Goal: Contribute content

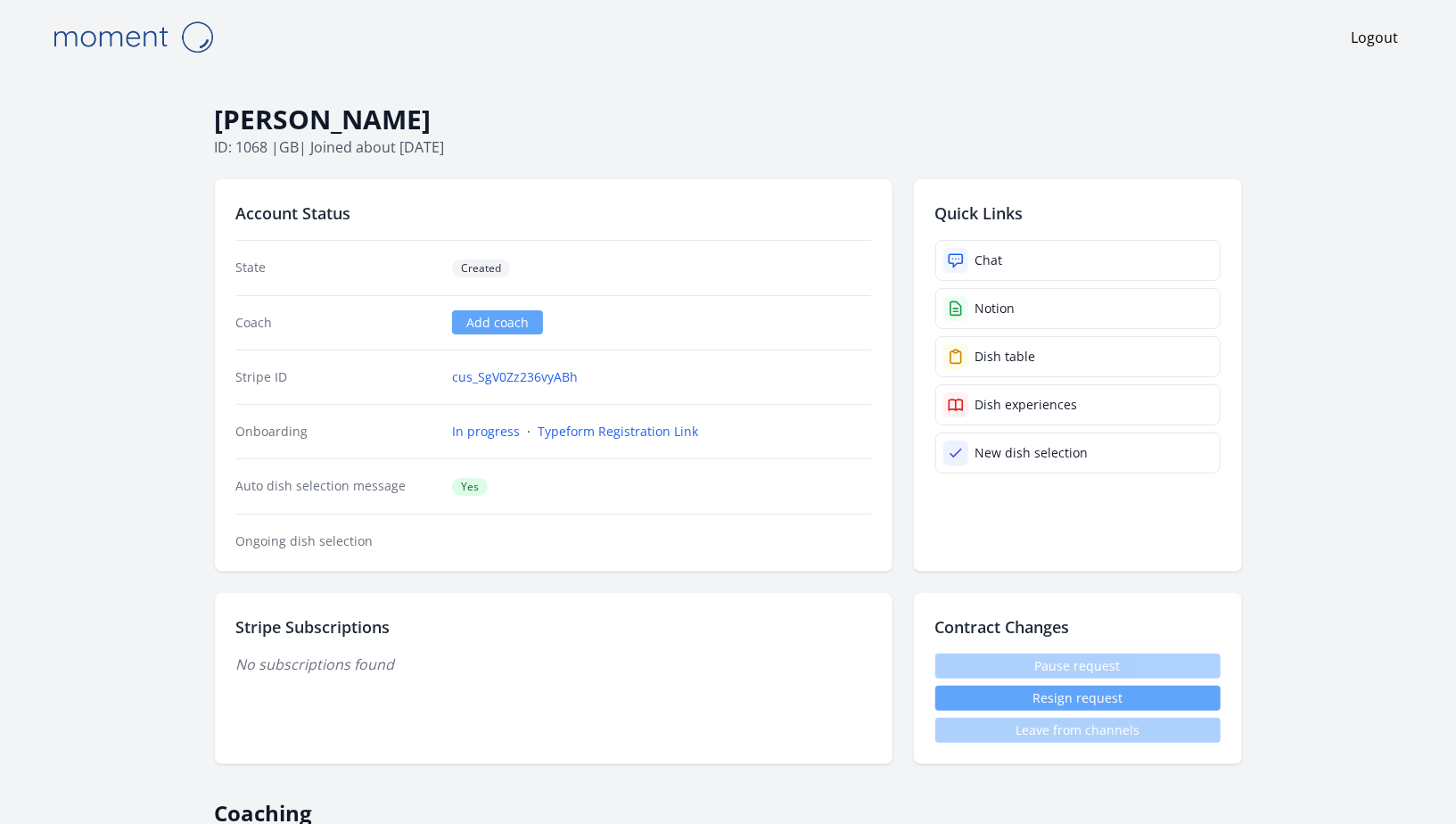
click at [109, 46] on img at bounding box center [133, 37] width 178 height 46
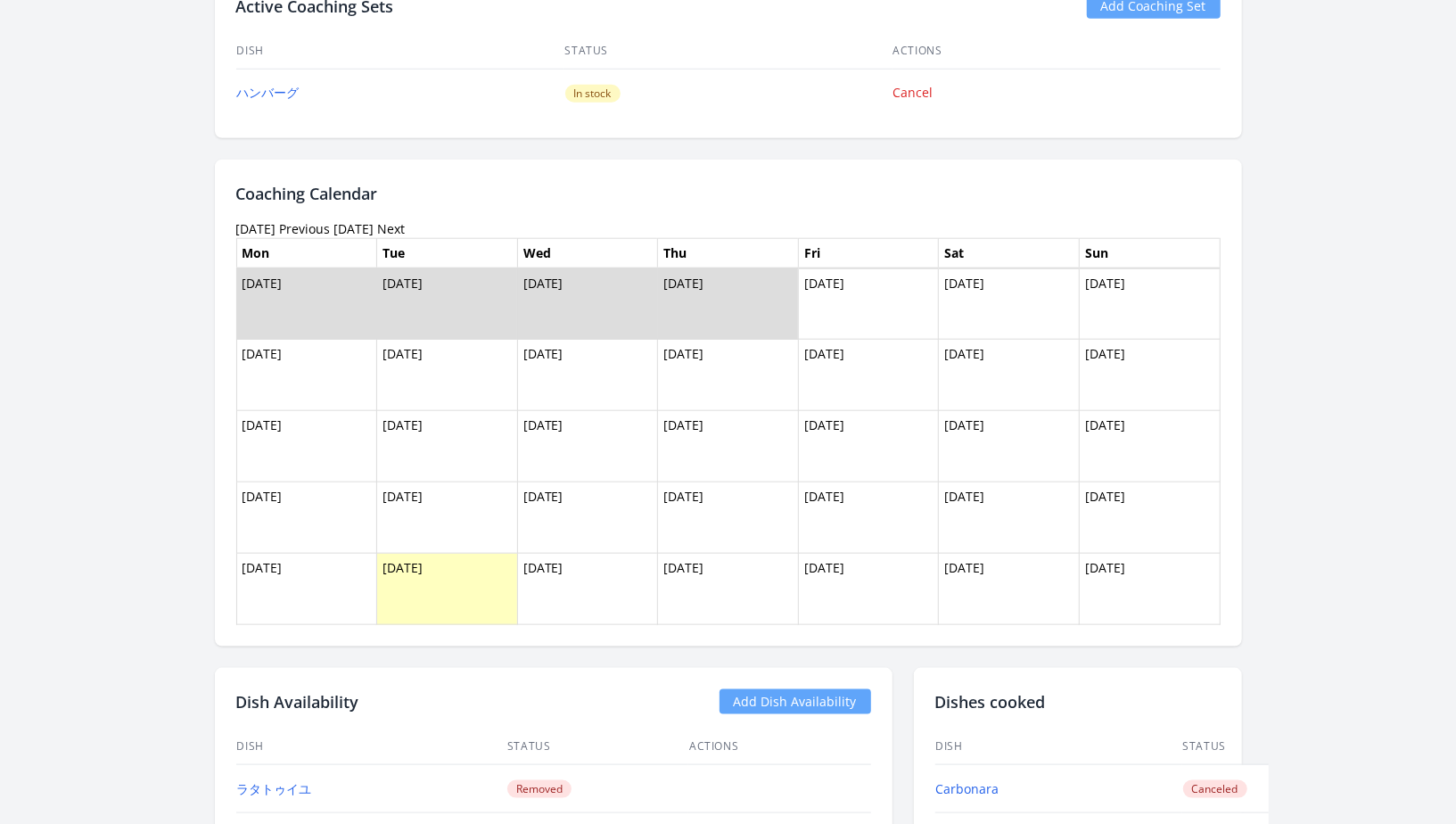
scroll to position [764, 0]
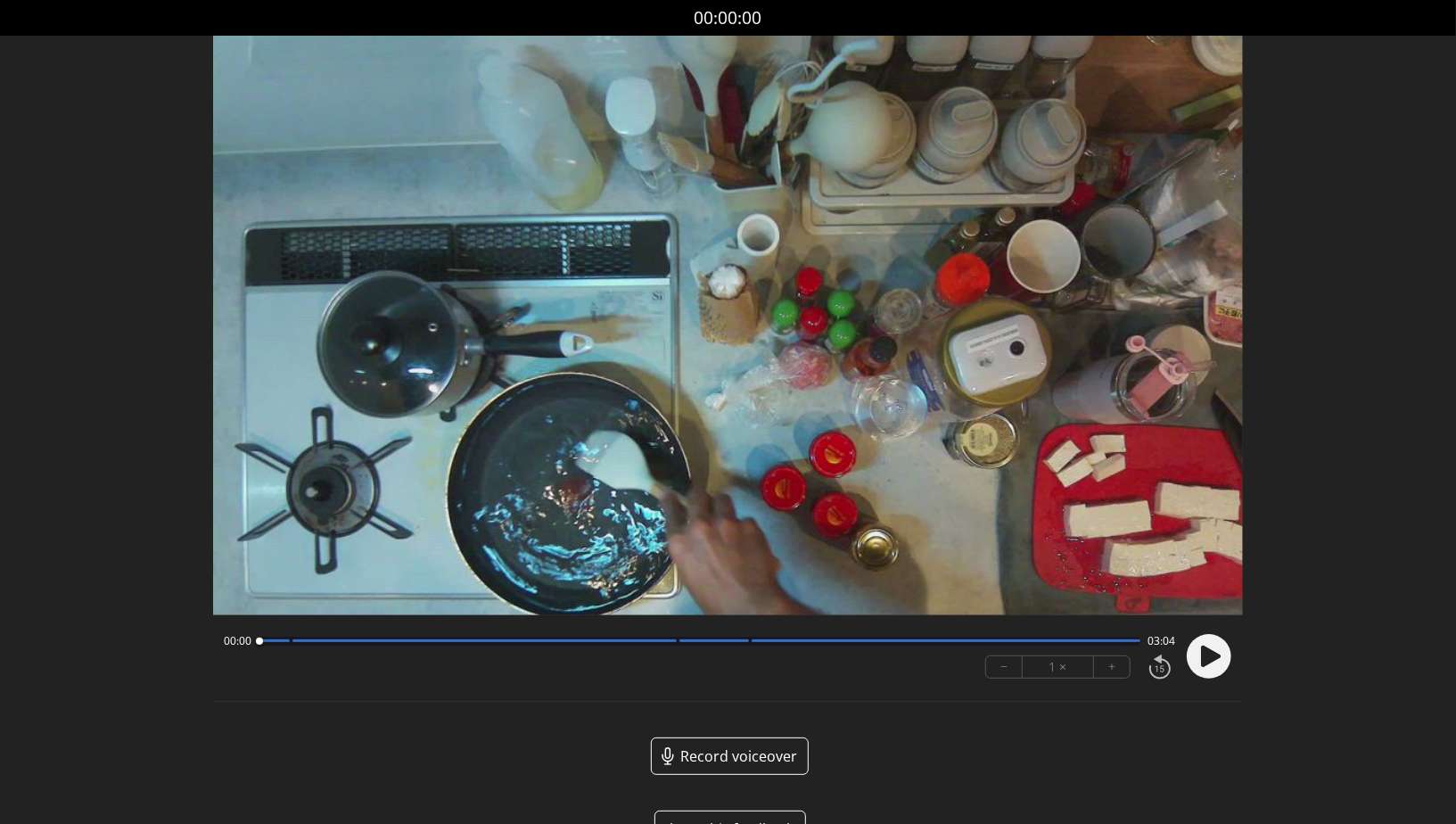
click at [1215, 646] on circle at bounding box center [1209, 656] width 45 height 45
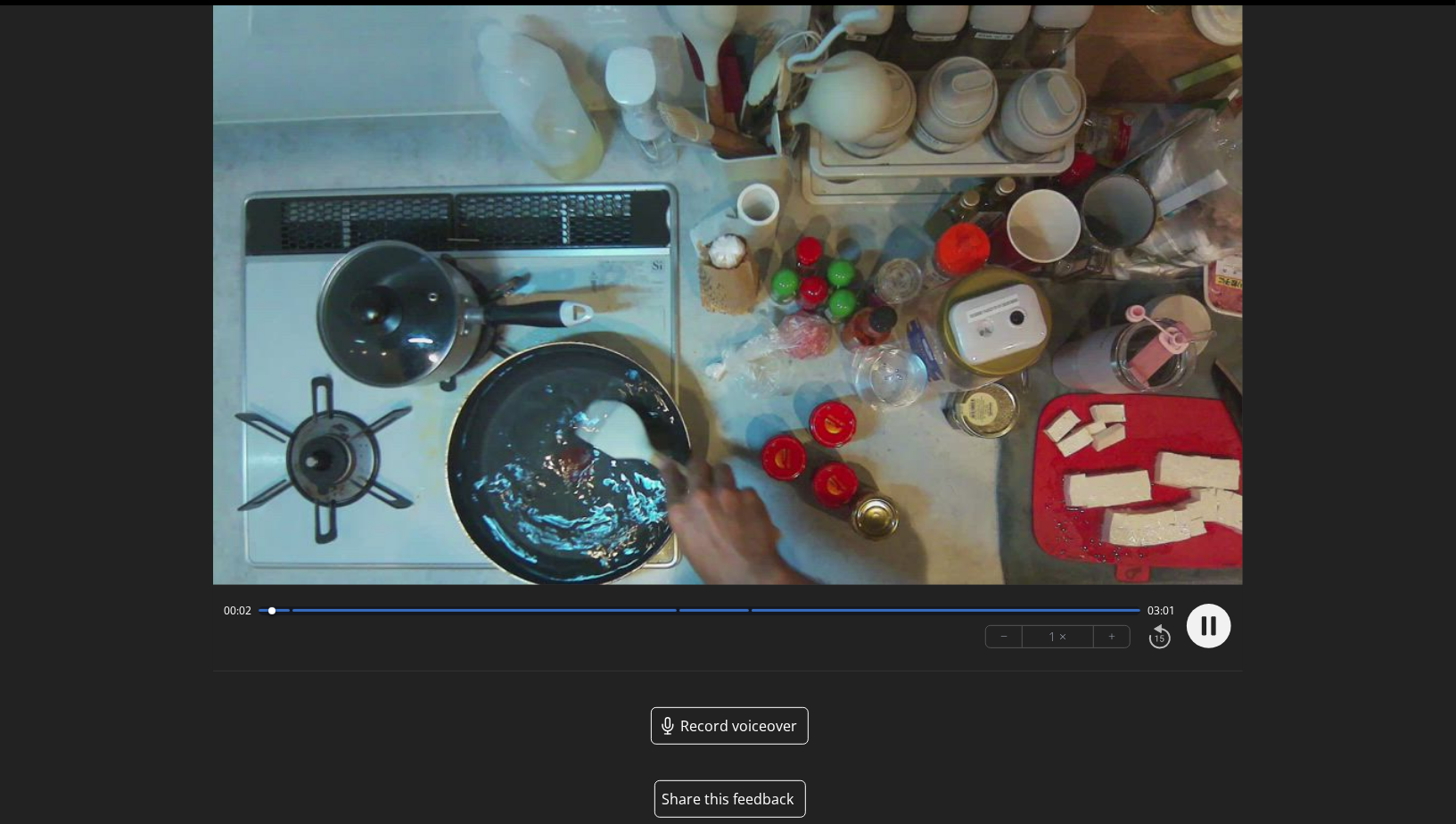
scroll to position [50, 0]
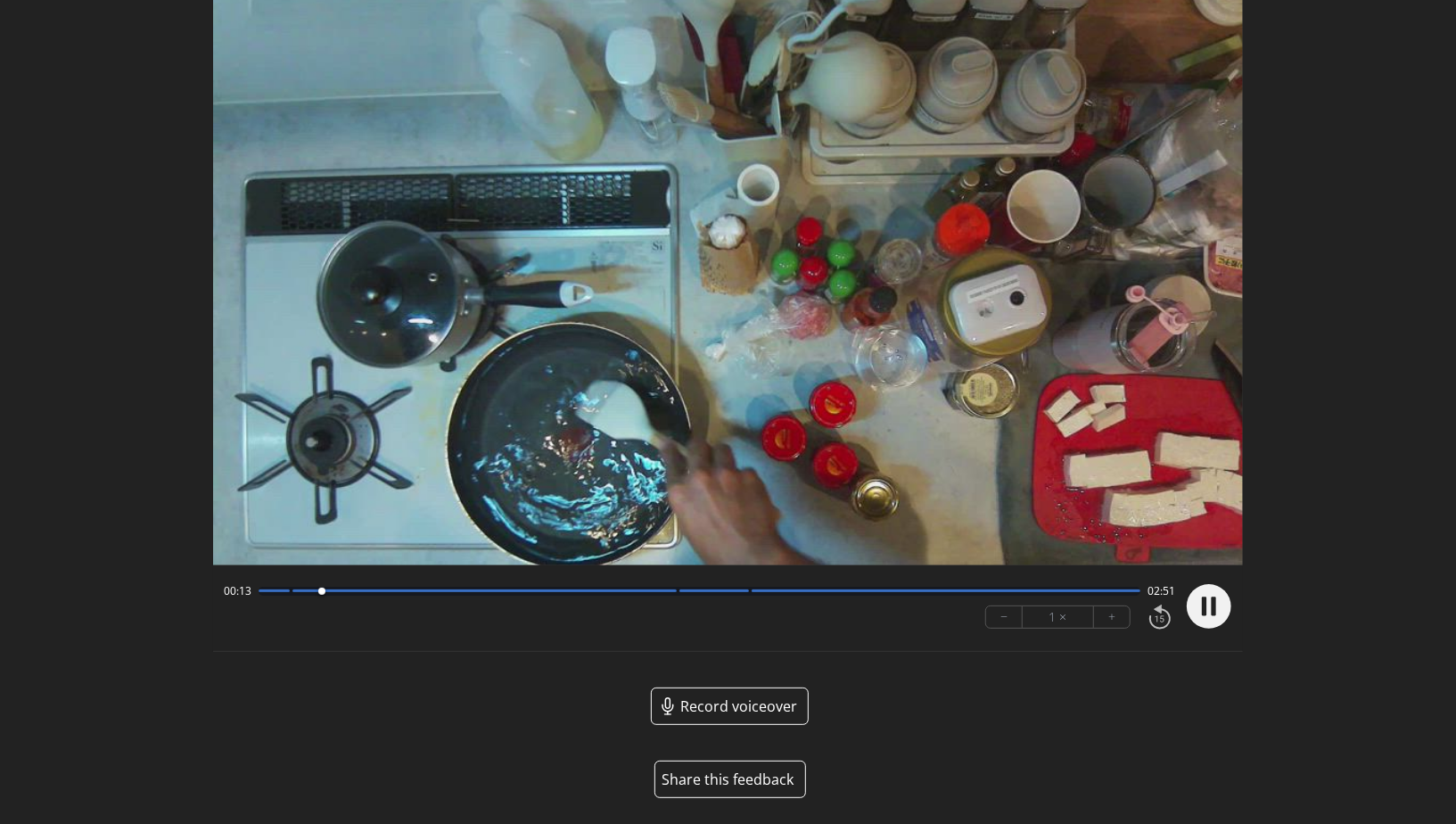
click at [721, 783] on button "Share this feedback" at bounding box center [731, 779] width 152 height 37
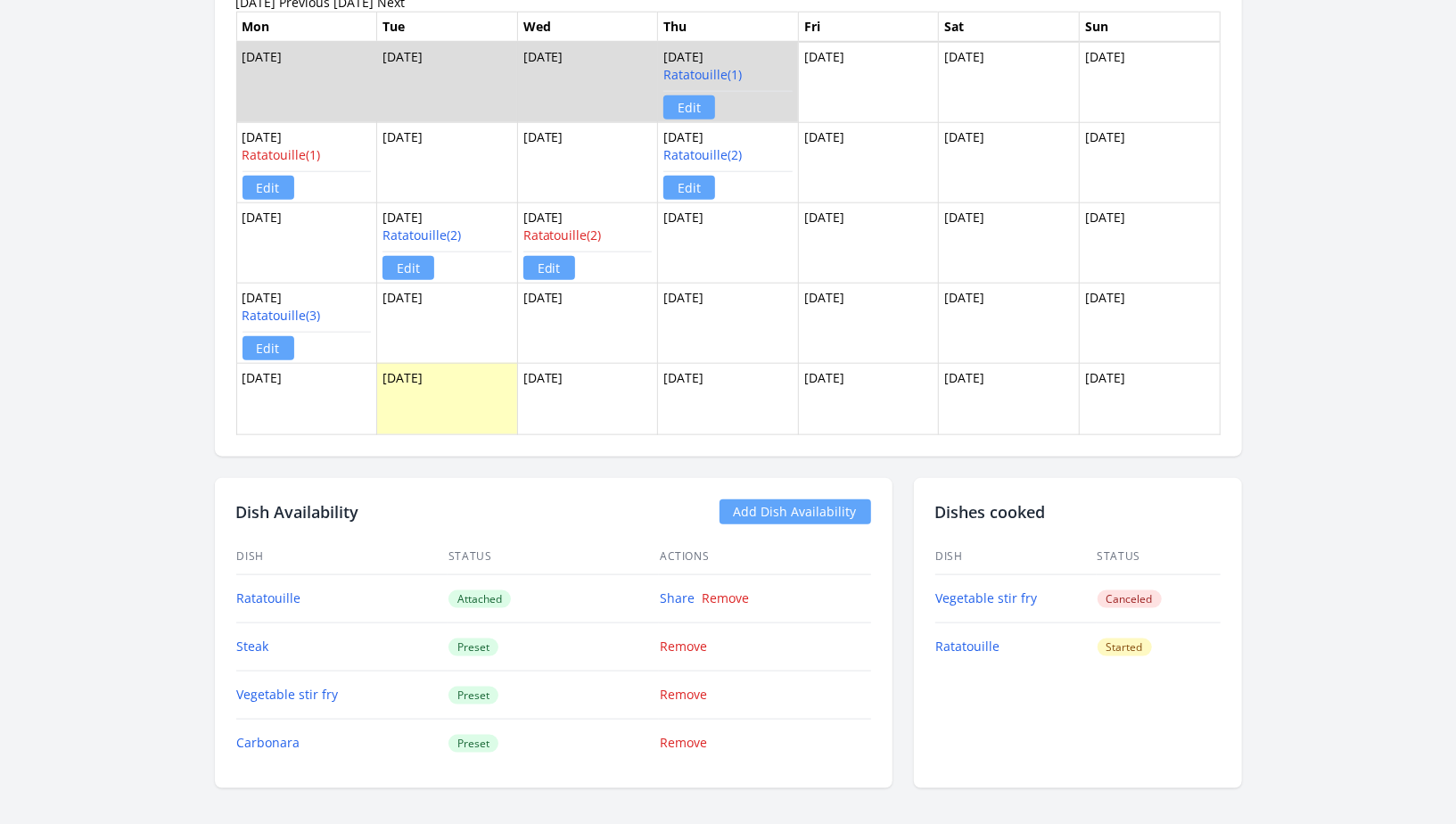
scroll to position [1101, 0]
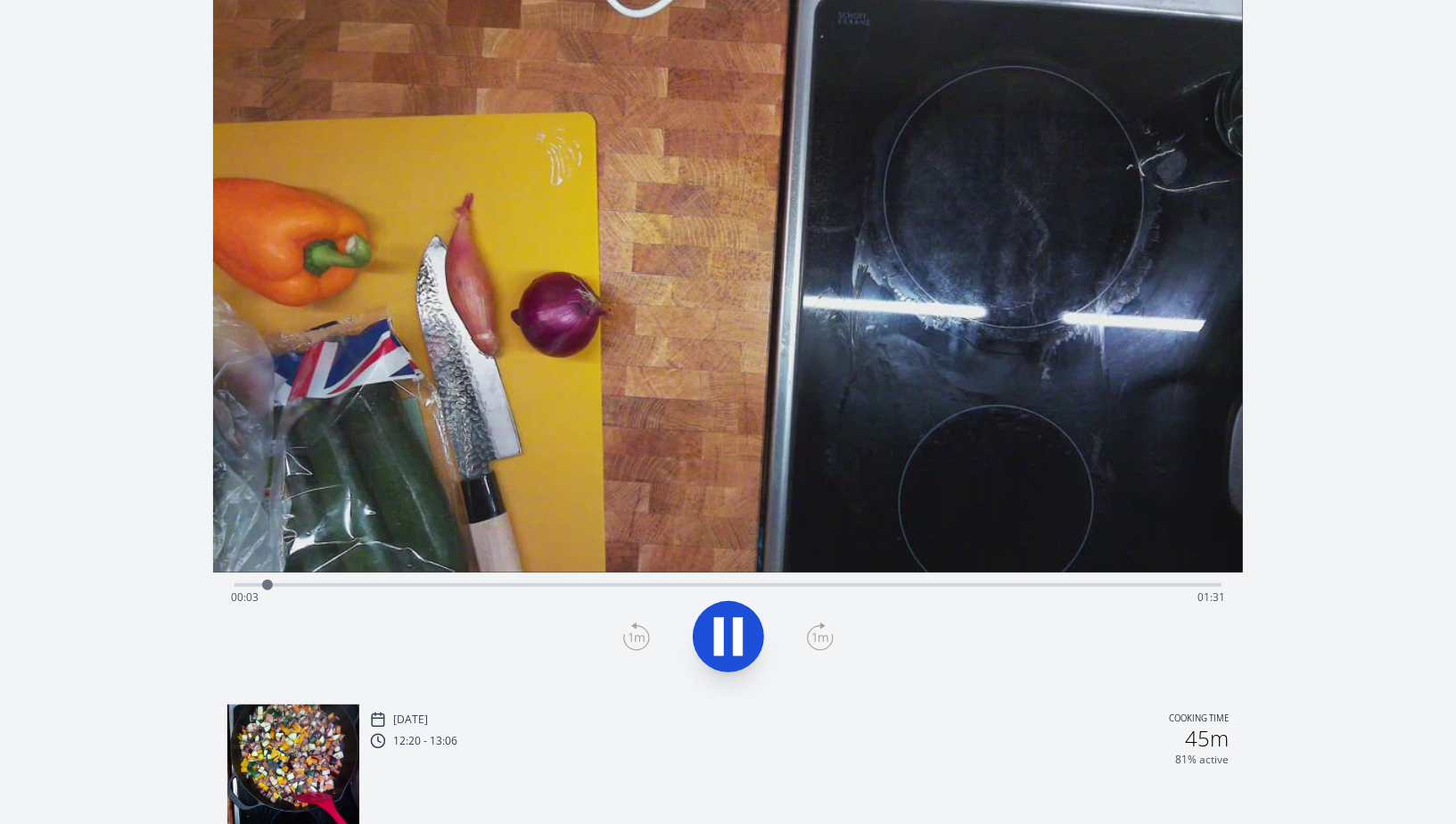
scroll to position [56, 0]
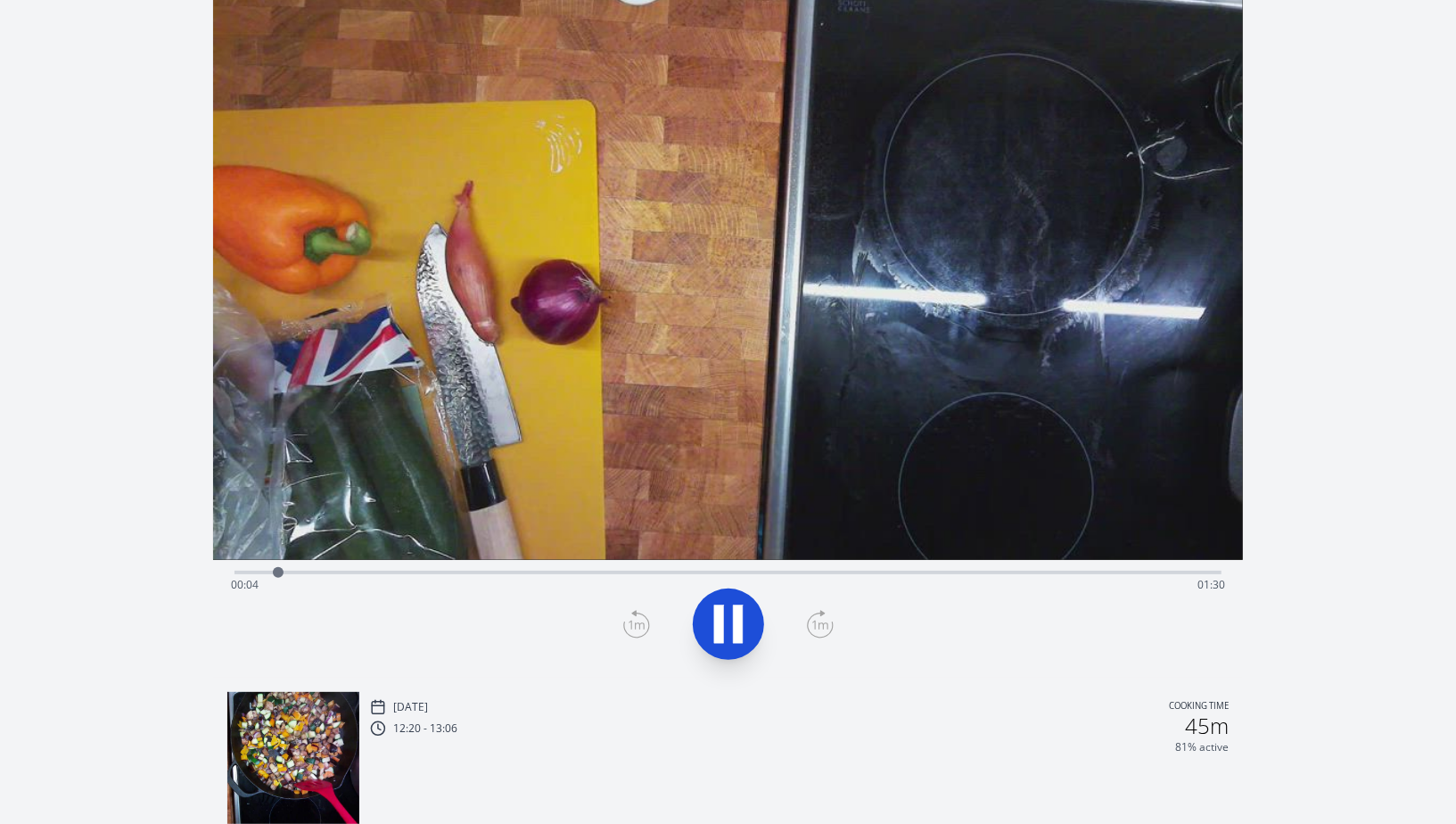
click at [367, 575] on div "Time elapsed: 00:04 Time remaining: 01:30" at bounding box center [728, 584] width 994 height 28
click at [384, 572] on div at bounding box center [374, 572] width 26 height 26
click at [476, 565] on div "Time elapsed: 00:14 Time remaining: 01:20" at bounding box center [728, 571] width 987 height 21
click at [554, 558] on video at bounding box center [728, 270] width 1030 height 580
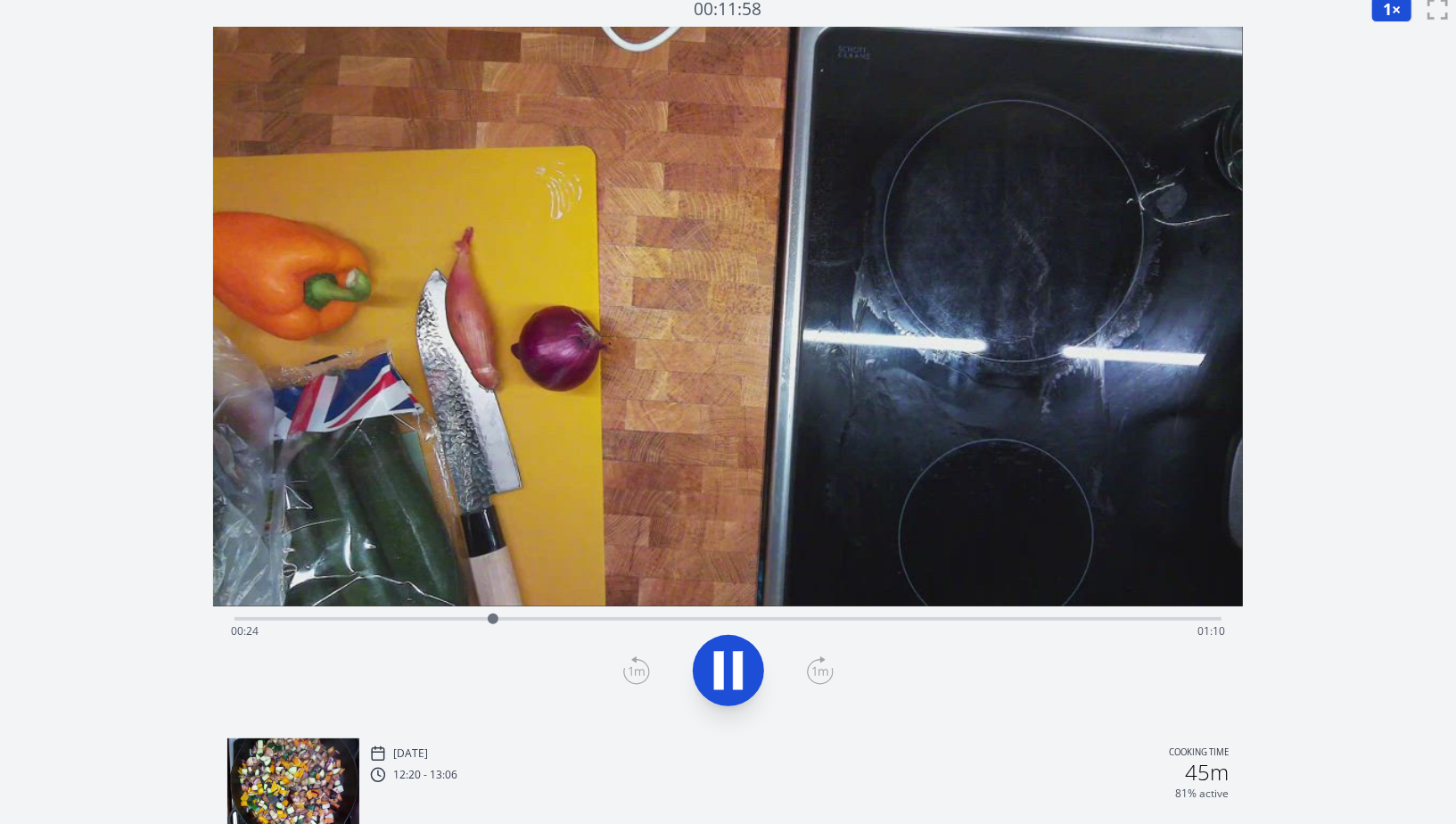
scroll to position [0, 0]
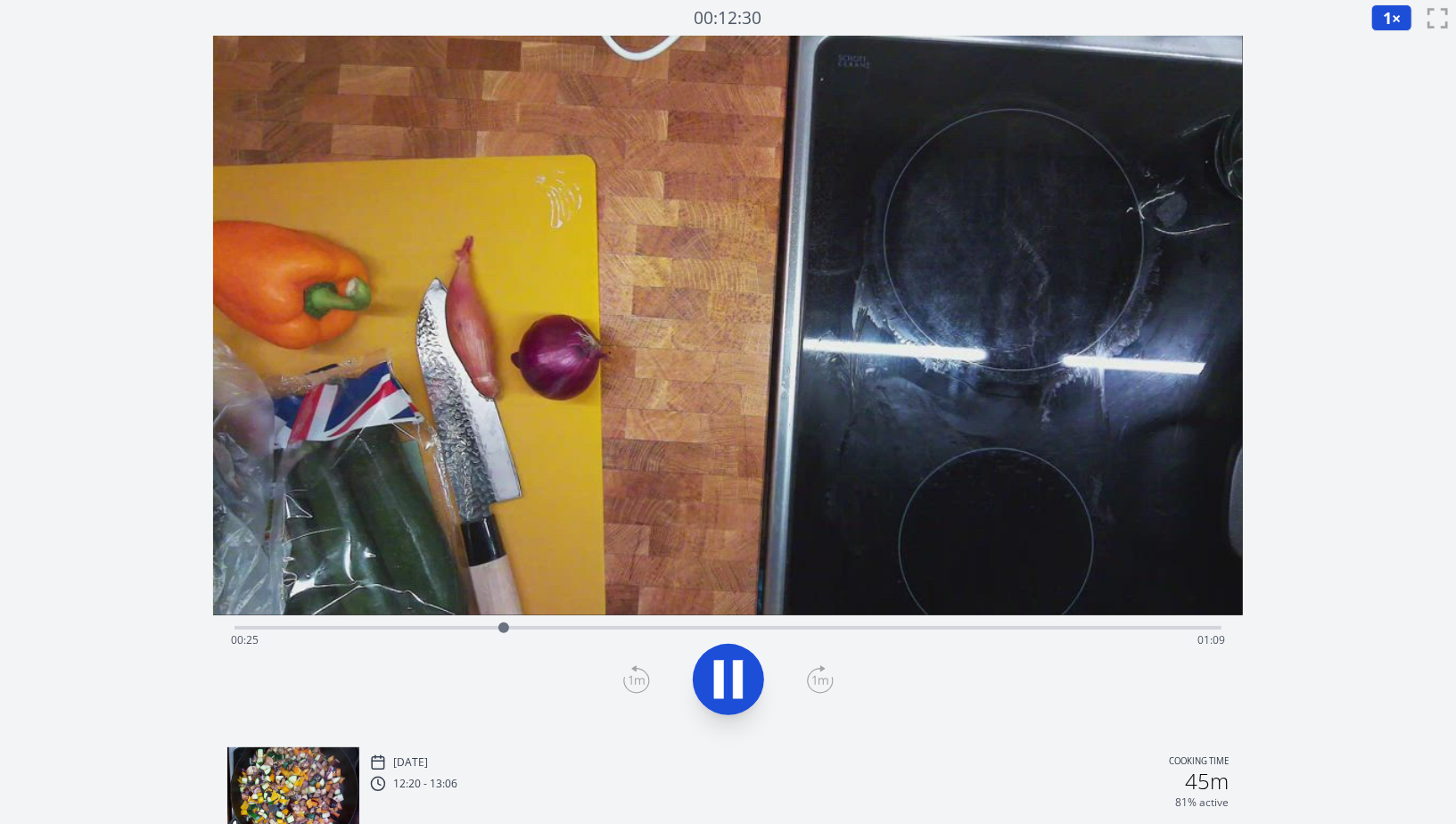
click at [531, 625] on div "Time elapsed: 00:25 Time remaining: 01:09" at bounding box center [728, 639] width 994 height 28
click at [1151, 620] on div "Time elapsed: 01:24 Time remaining: 00:10" at bounding box center [728, 625] width 987 height 21
click at [1183, 621] on div at bounding box center [1169, 627] width 26 height 26
click at [599, 637] on div "Time elapsed: 01:31 Time remaining: 00:03" at bounding box center [728, 639] width 994 height 28
click at [763, 694] on div at bounding box center [728, 679] width 1009 height 86
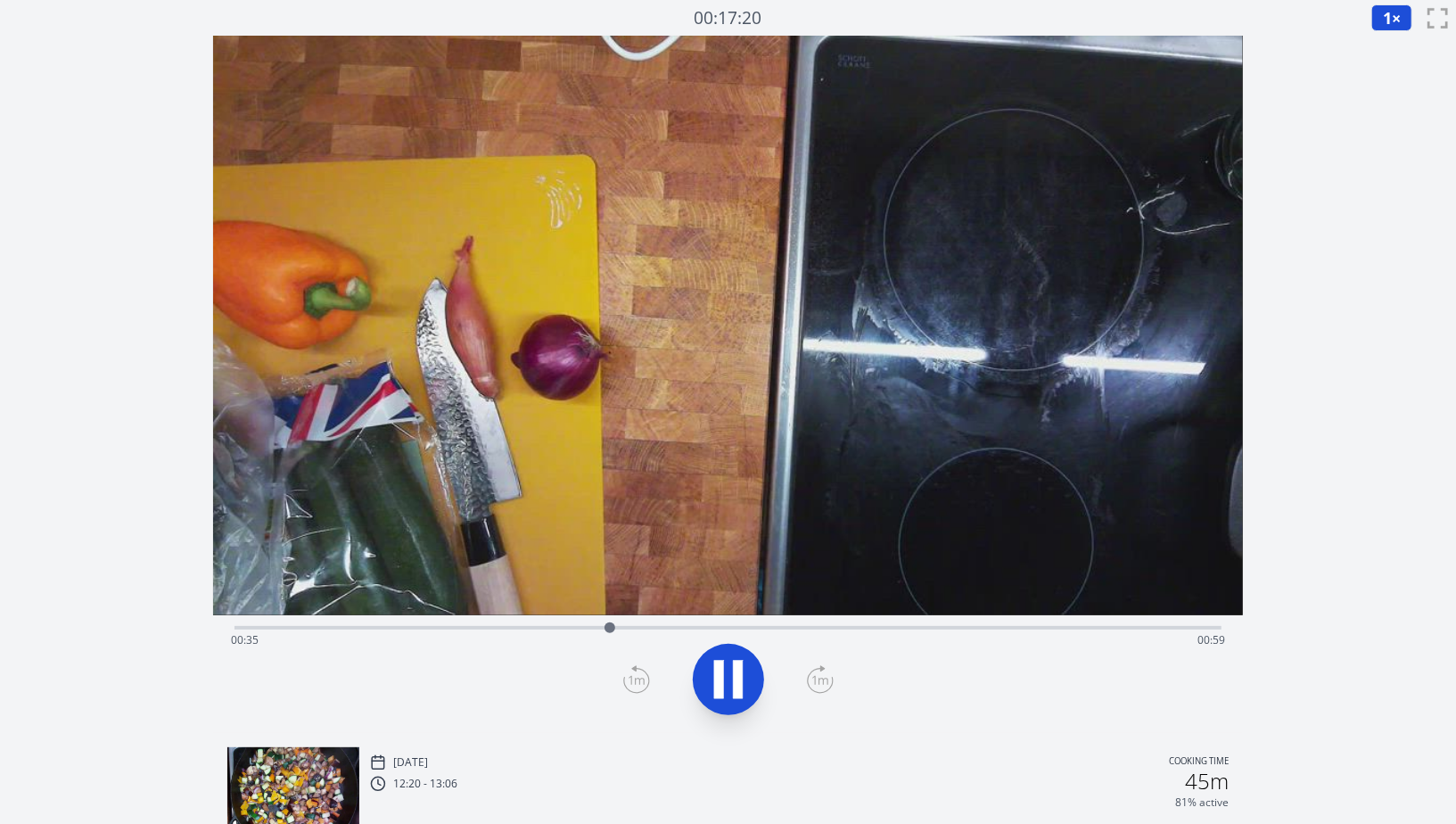
click at [752, 686] on icon at bounding box center [728, 679] width 50 height 50
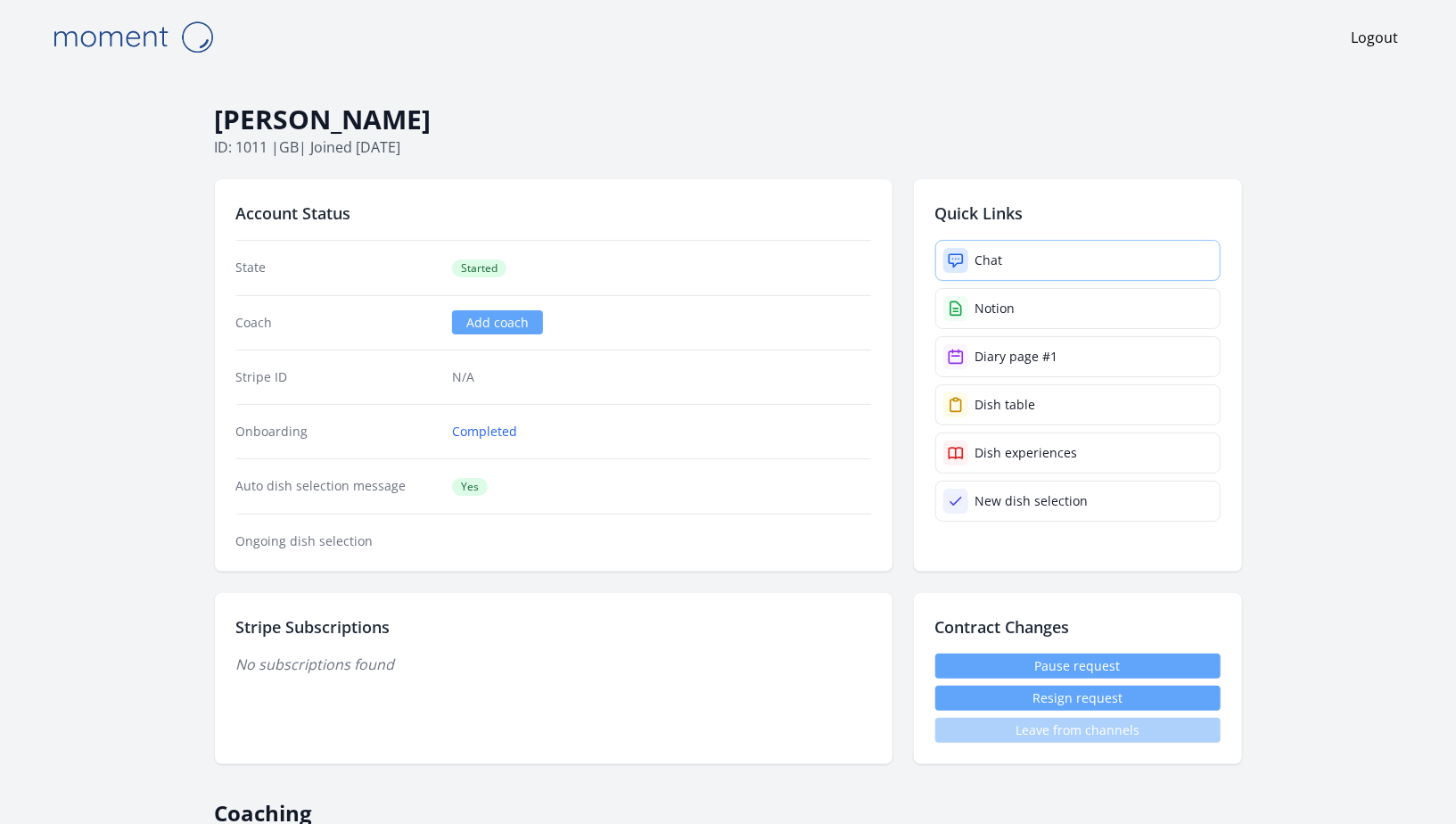
click at [963, 252] on icon at bounding box center [956, 260] width 18 height 18
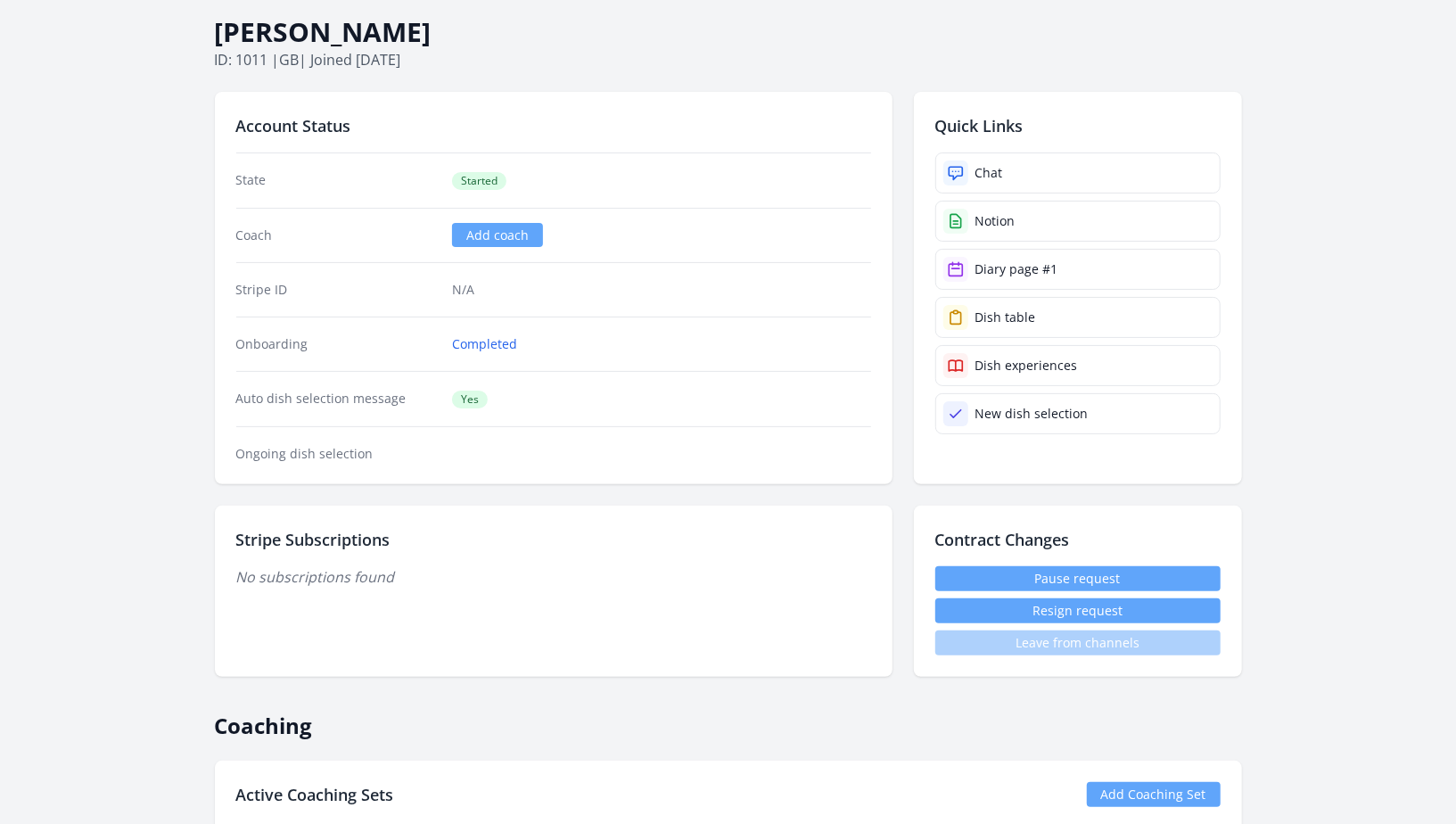
scroll to position [91, 0]
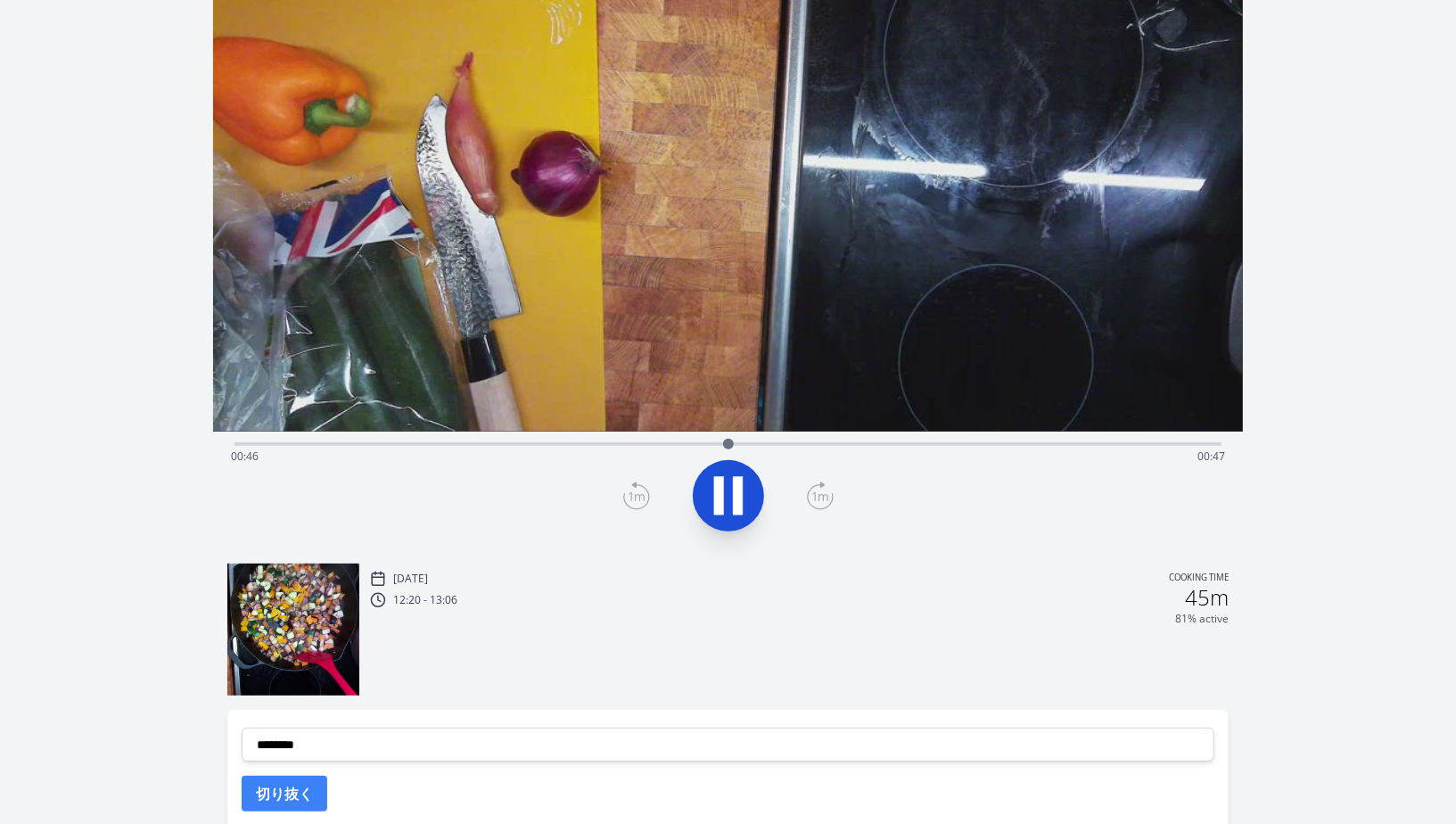
scroll to position [498, 0]
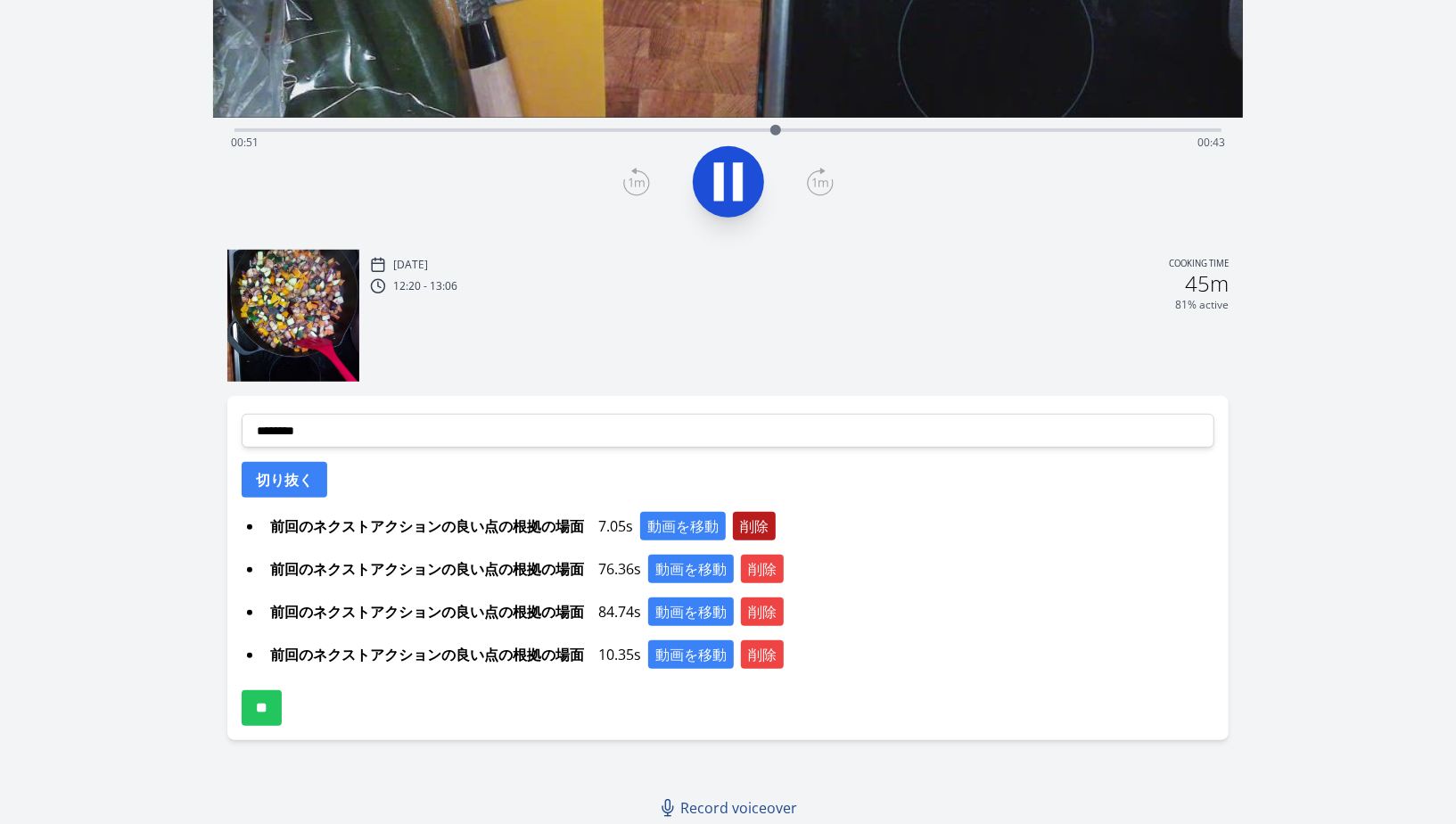
click at [762, 516] on button "削除" at bounding box center [754, 525] width 43 height 28
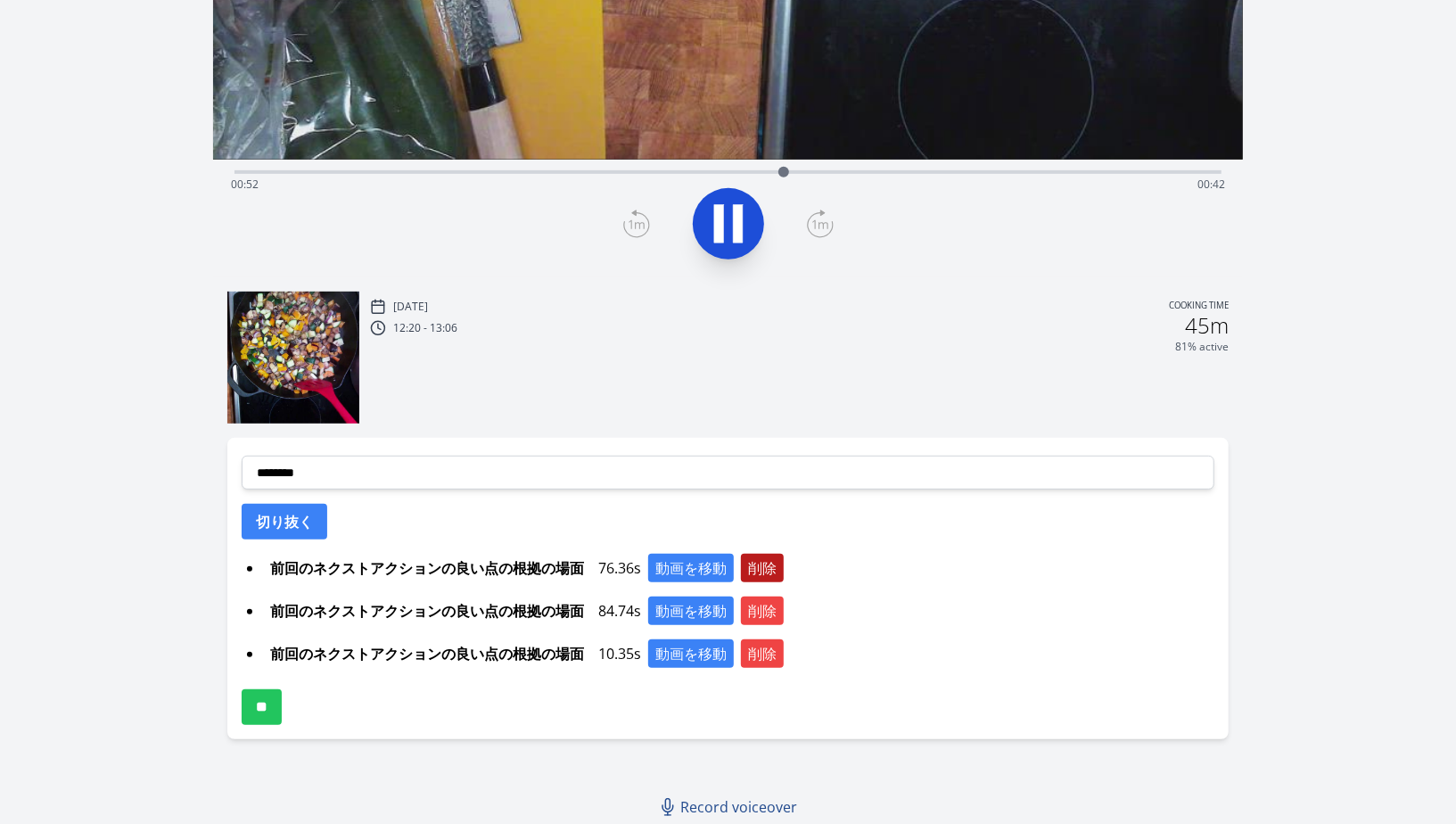
click at [765, 565] on button "削除" at bounding box center [763, 567] width 43 height 28
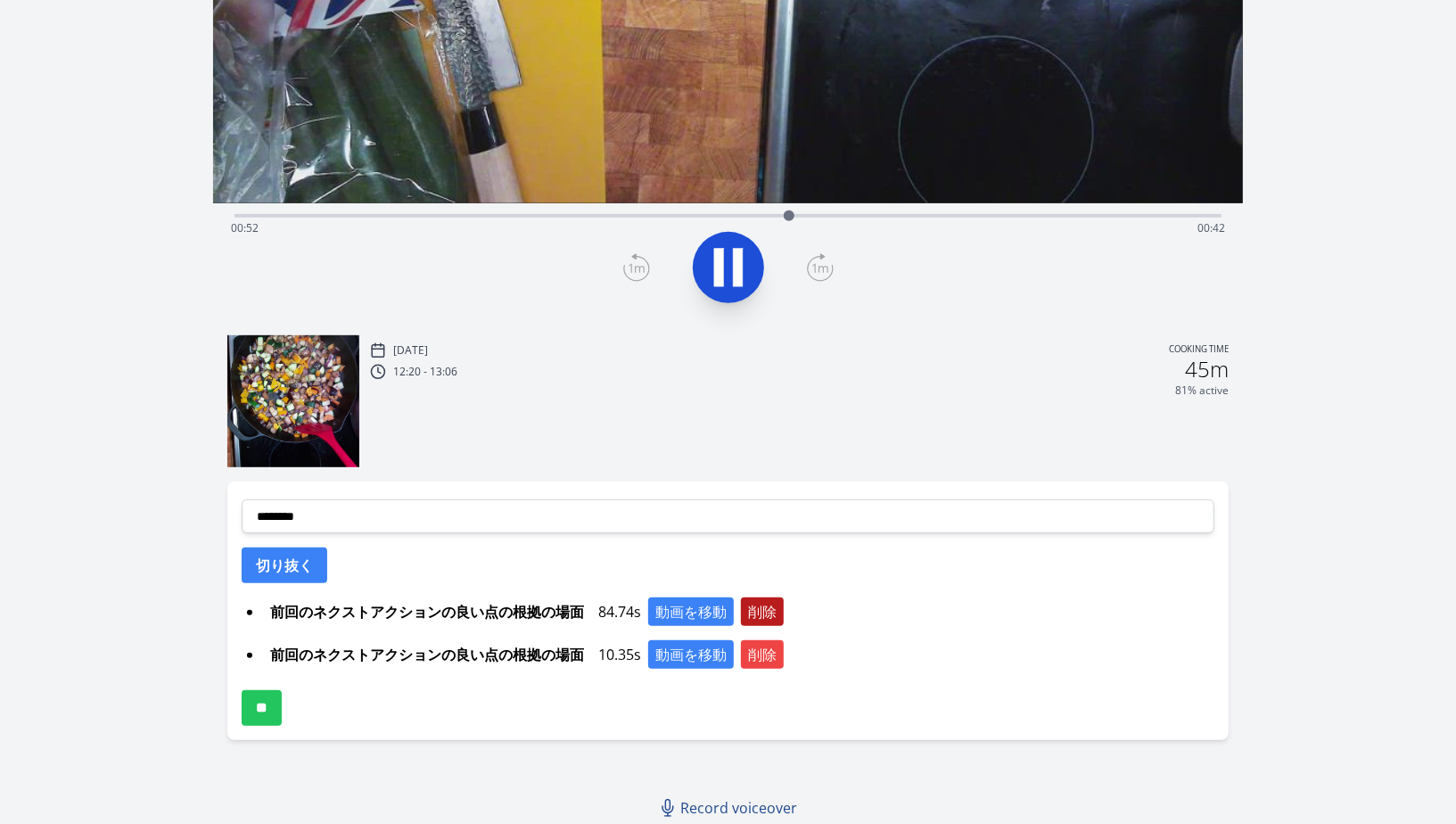
click at [767, 597] on button "削除" at bounding box center [763, 611] width 43 height 28
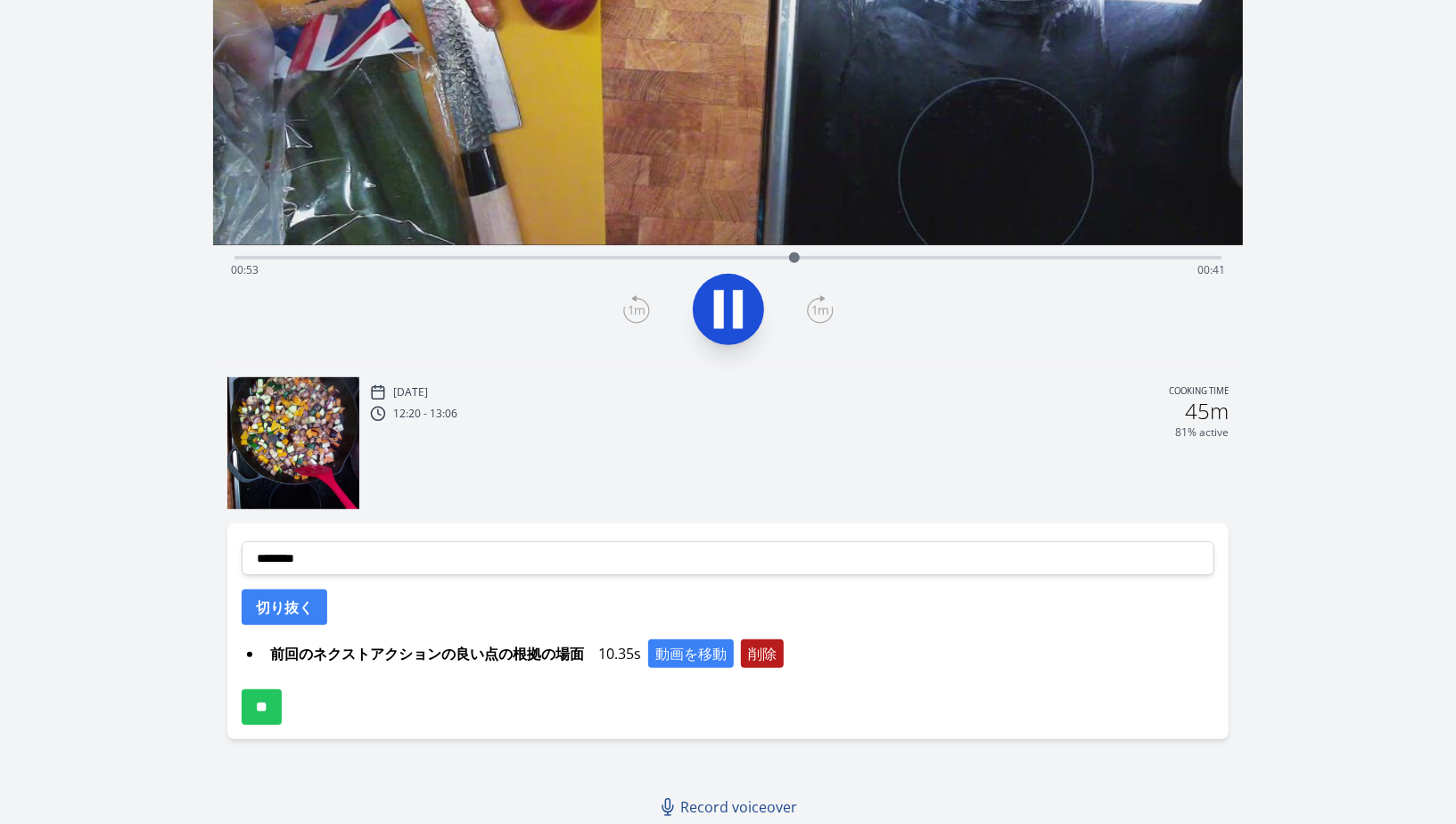
click at [767, 652] on button "削除" at bounding box center [763, 653] width 43 height 28
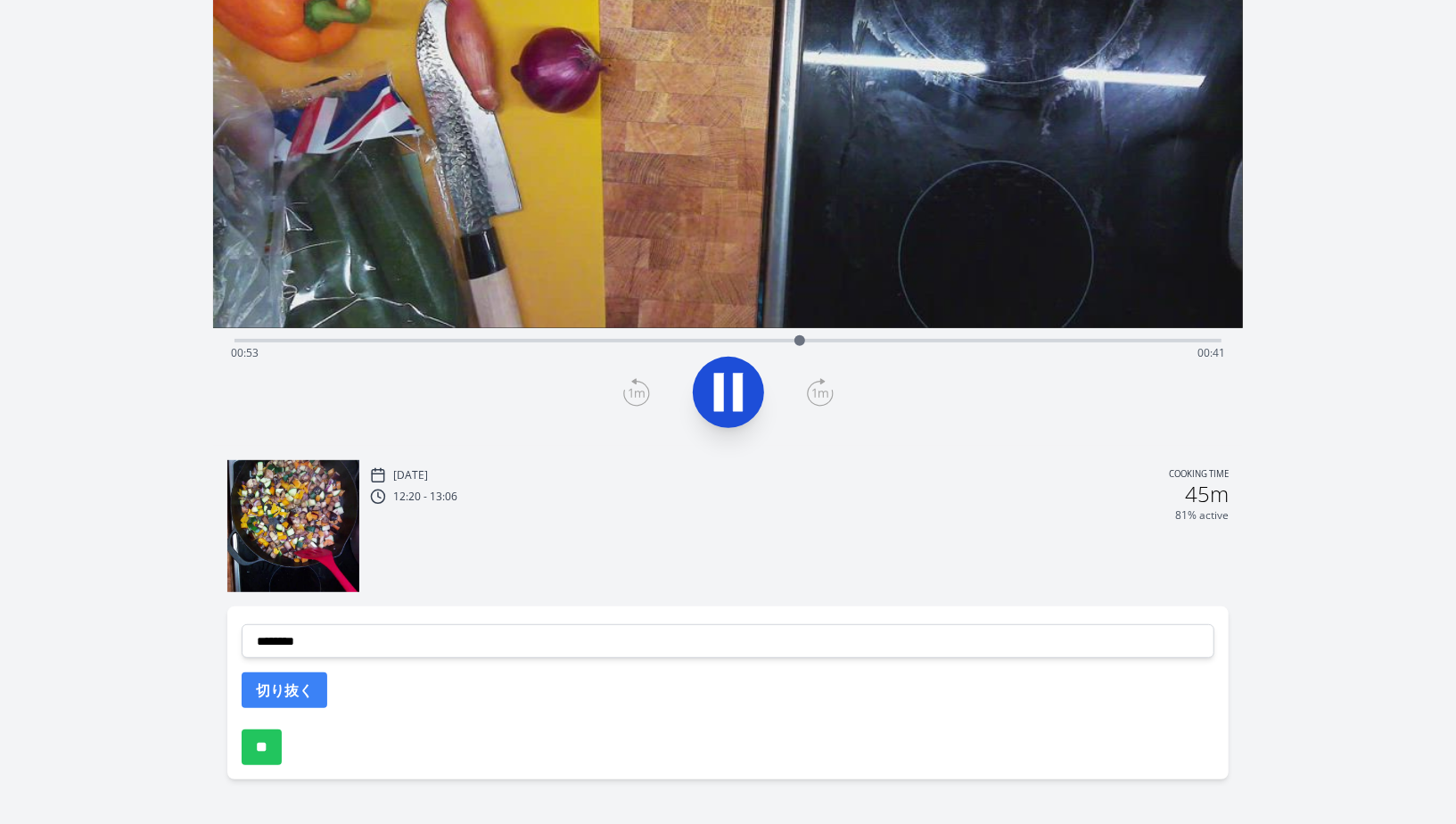
scroll to position [272, 0]
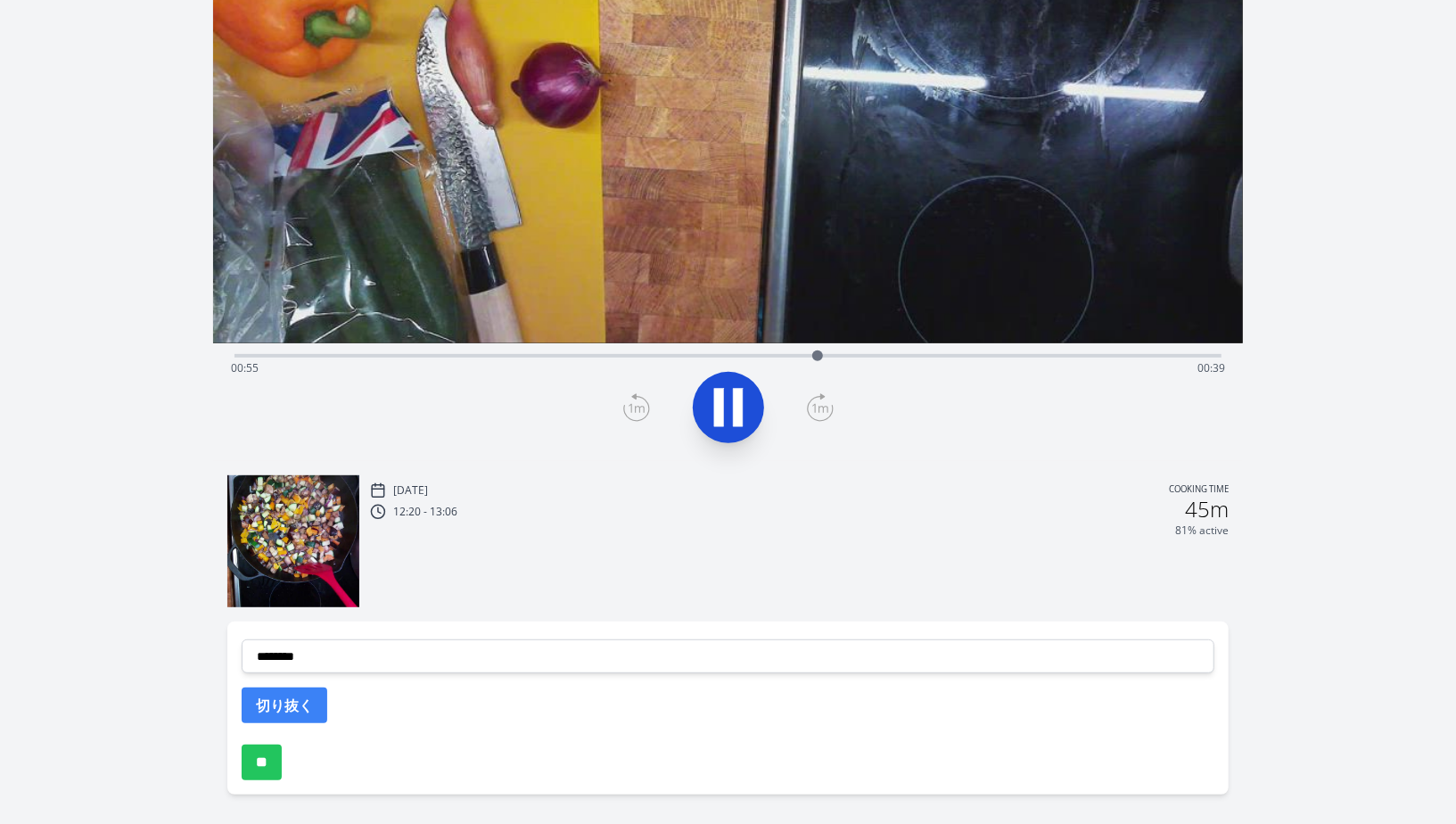
click at [739, 411] on icon at bounding box center [738, 406] width 10 height 38
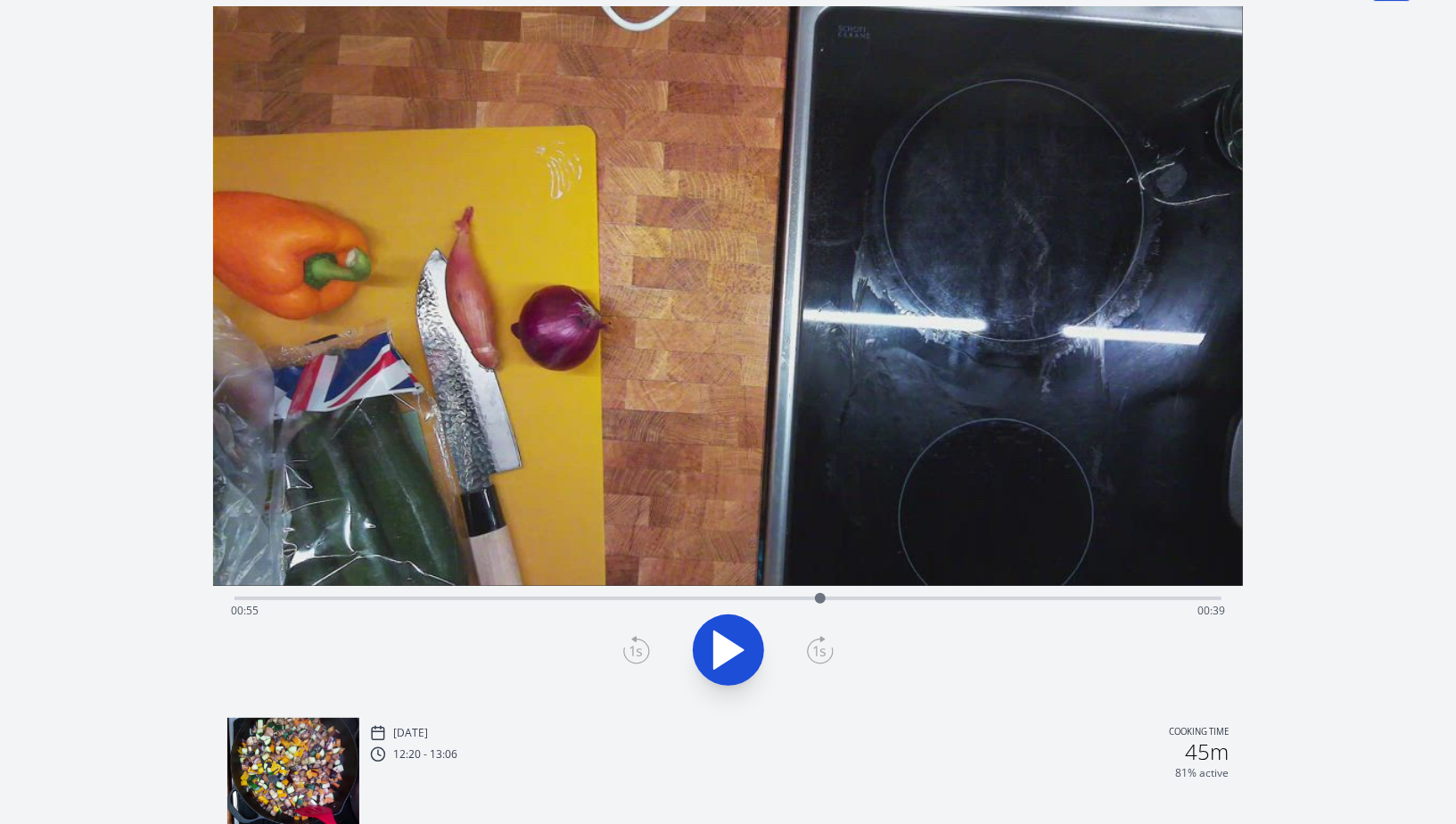
scroll to position [0, 0]
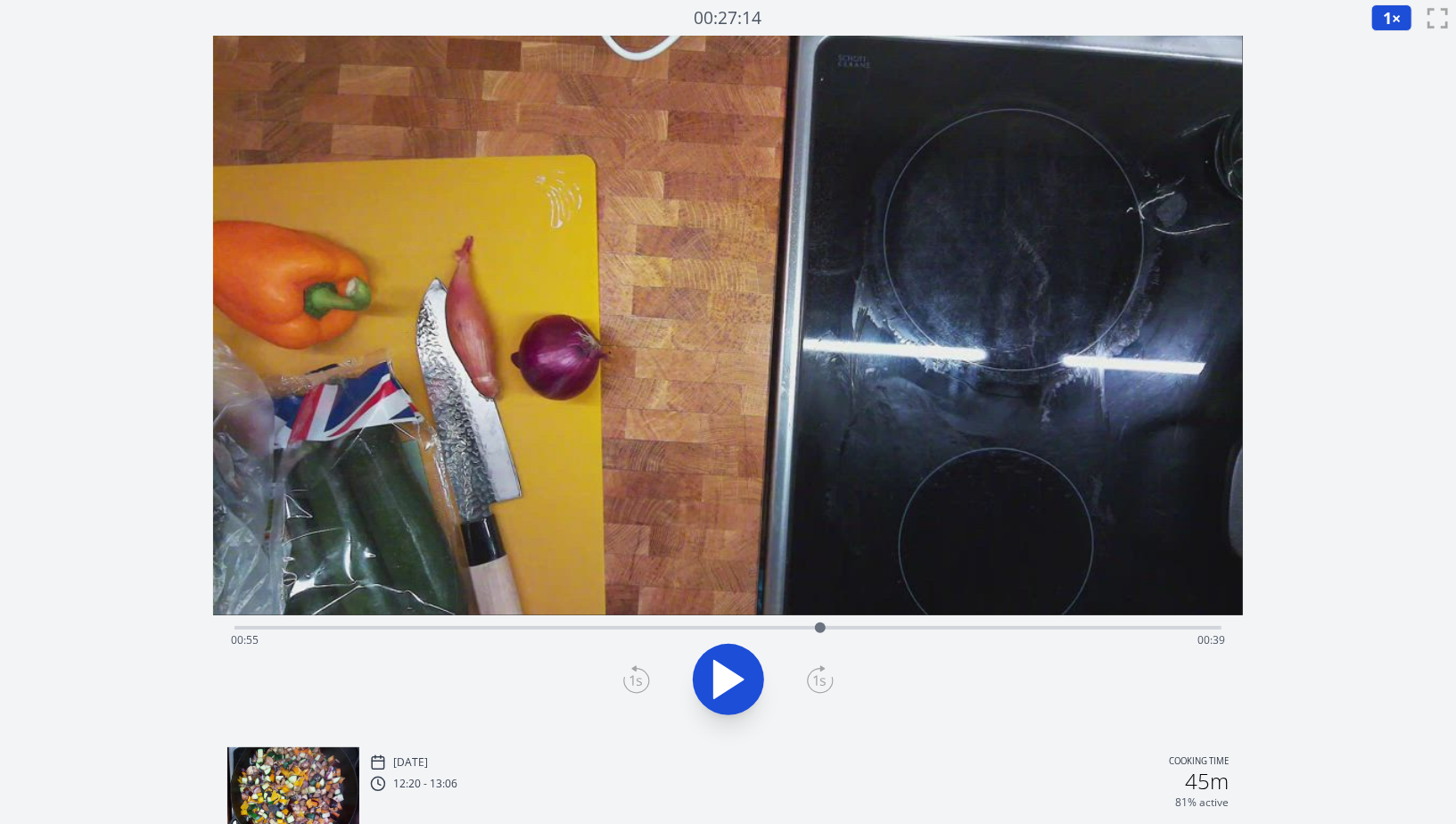
click at [1383, 12] on span "1" at bounding box center [1387, 18] width 9 height 21
click at [1400, 42] on li "0.25×" at bounding box center [1397, 42] width 50 height 28
click at [366, 633] on div "Time elapsed: 00:55 Time remaining: 00:38" at bounding box center [728, 639] width 994 height 28
click at [452, 625] on div "Time elapsed: 00:12 Time remaining: 01:22" at bounding box center [728, 625] width 987 height 21
click at [536, 618] on div "Time elapsed: 00:20 Time remaining: 01:13" at bounding box center [728, 625] width 987 height 21
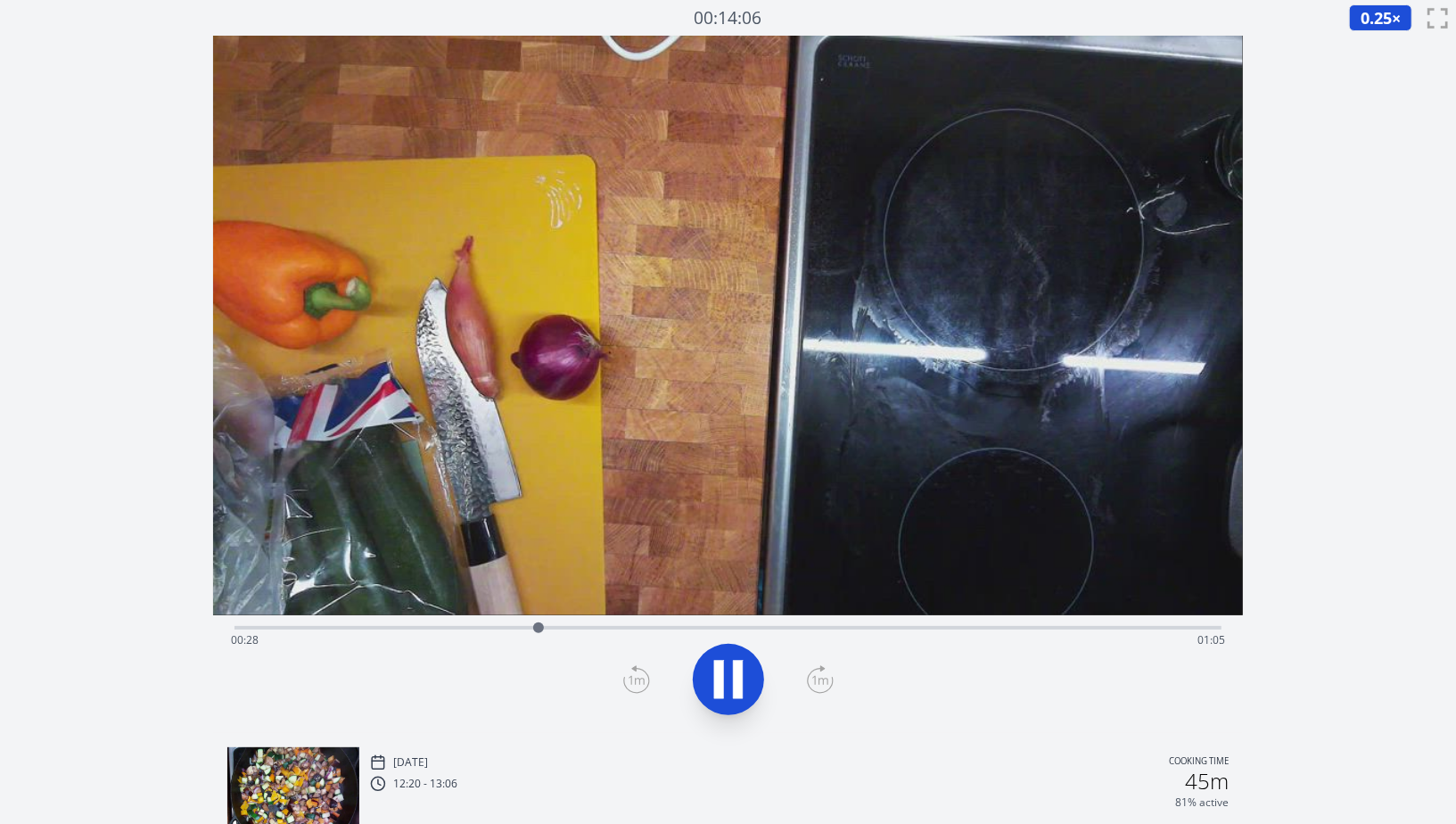
click at [747, 680] on icon at bounding box center [728, 679] width 50 height 50
click at [522, 622] on div "Time elapsed: 00:28 Time remaining: 01:05" at bounding box center [728, 625] width 987 height 21
click at [467, 625] on div "Time elapsed: 00:27 Time remaining: 01:07" at bounding box center [728, 639] width 994 height 28
click at [510, 625] on div "Time elapsed: 00:22 Time remaining: 01:12" at bounding box center [728, 639] width 994 height 28
click at [525, 623] on div "Time elapsed: 00:26 Time remaining: 01:08" at bounding box center [728, 625] width 987 height 21
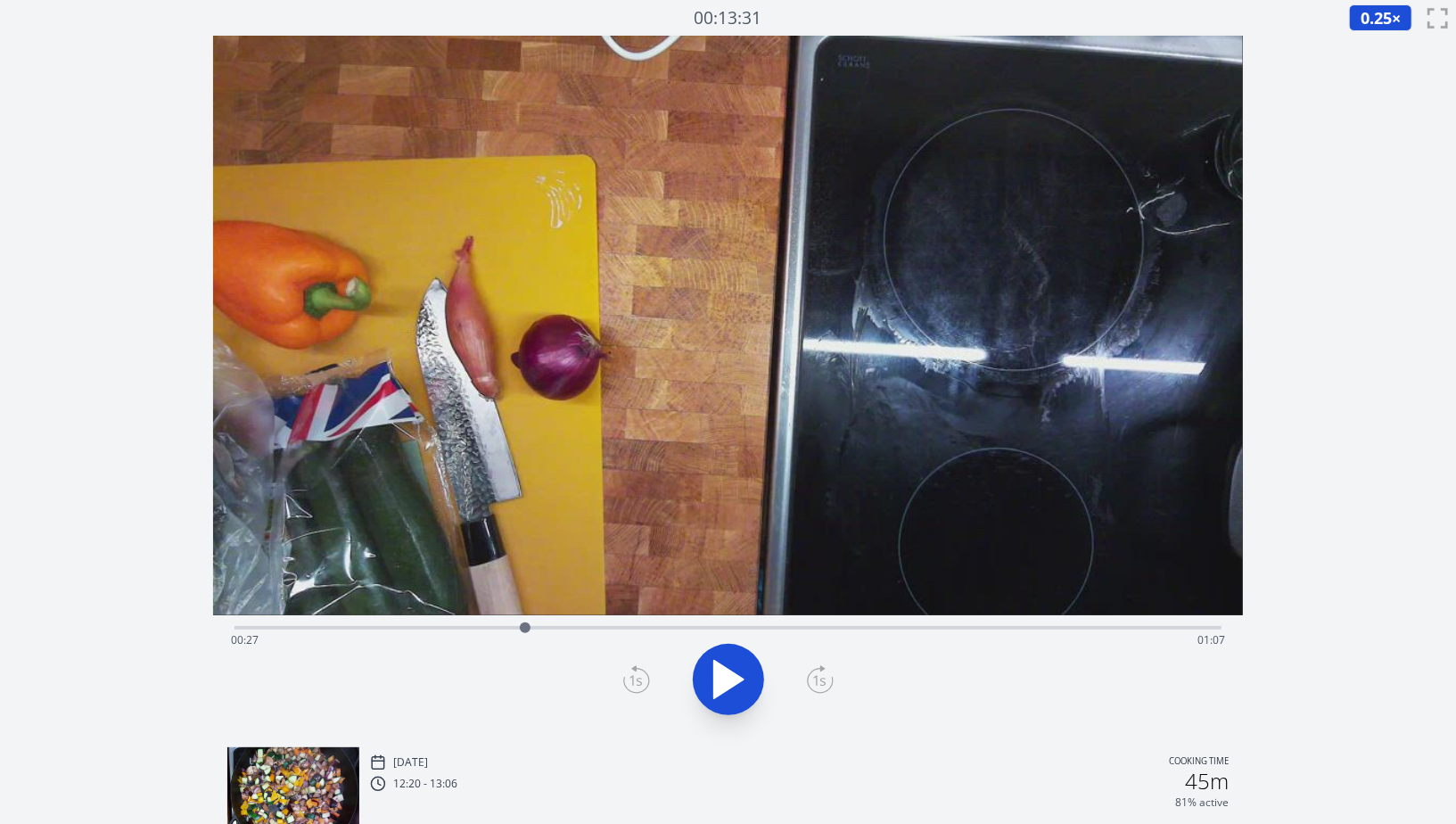
click at [553, 623] on div "Time elapsed: 00:27 Time remaining: 01:07" at bounding box center [728, 625] width 987 height 21
click at [562, 622] on div at bounding box center [553, 627] width 26 height 26
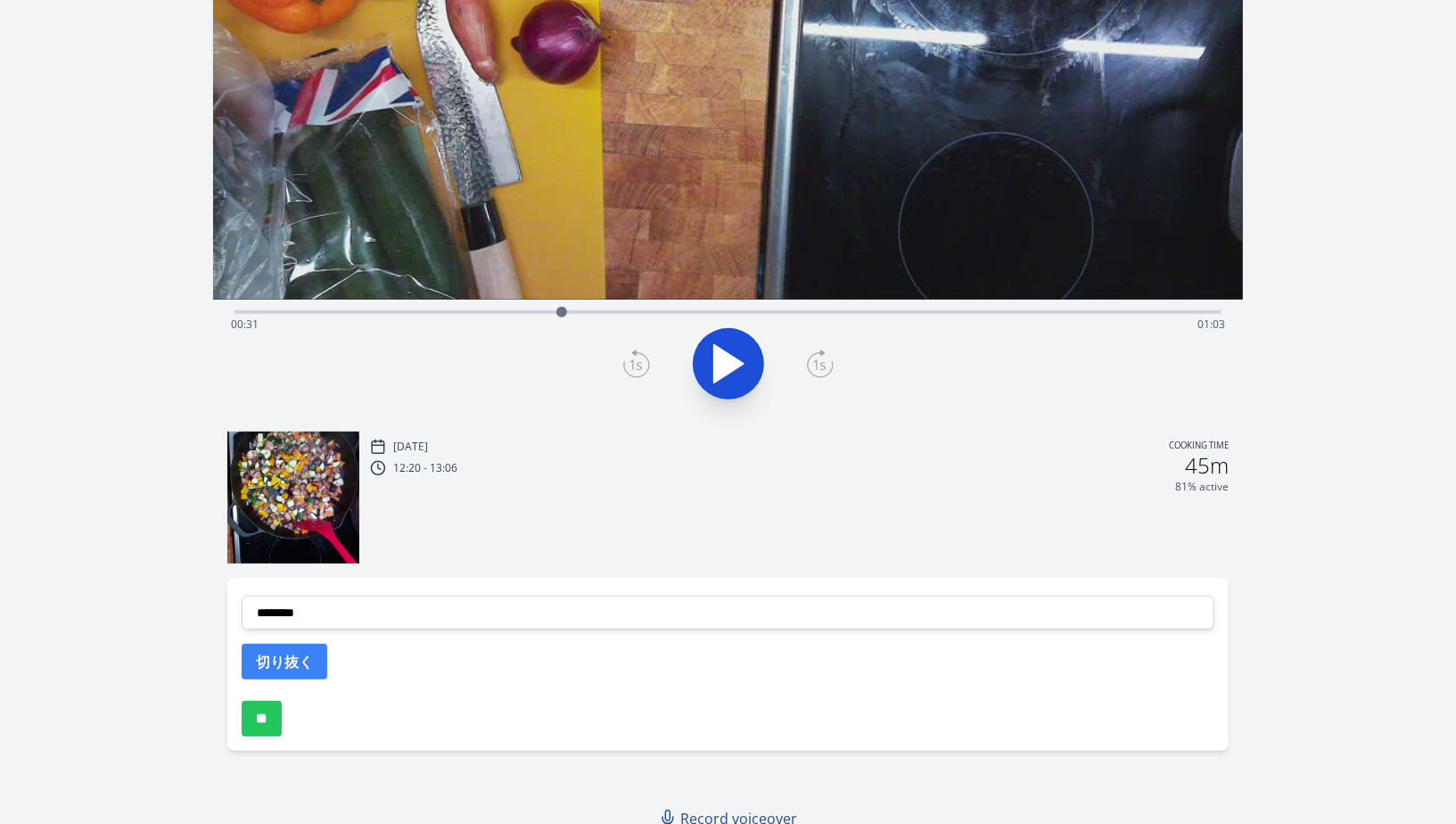
scroll to position [327, 0]
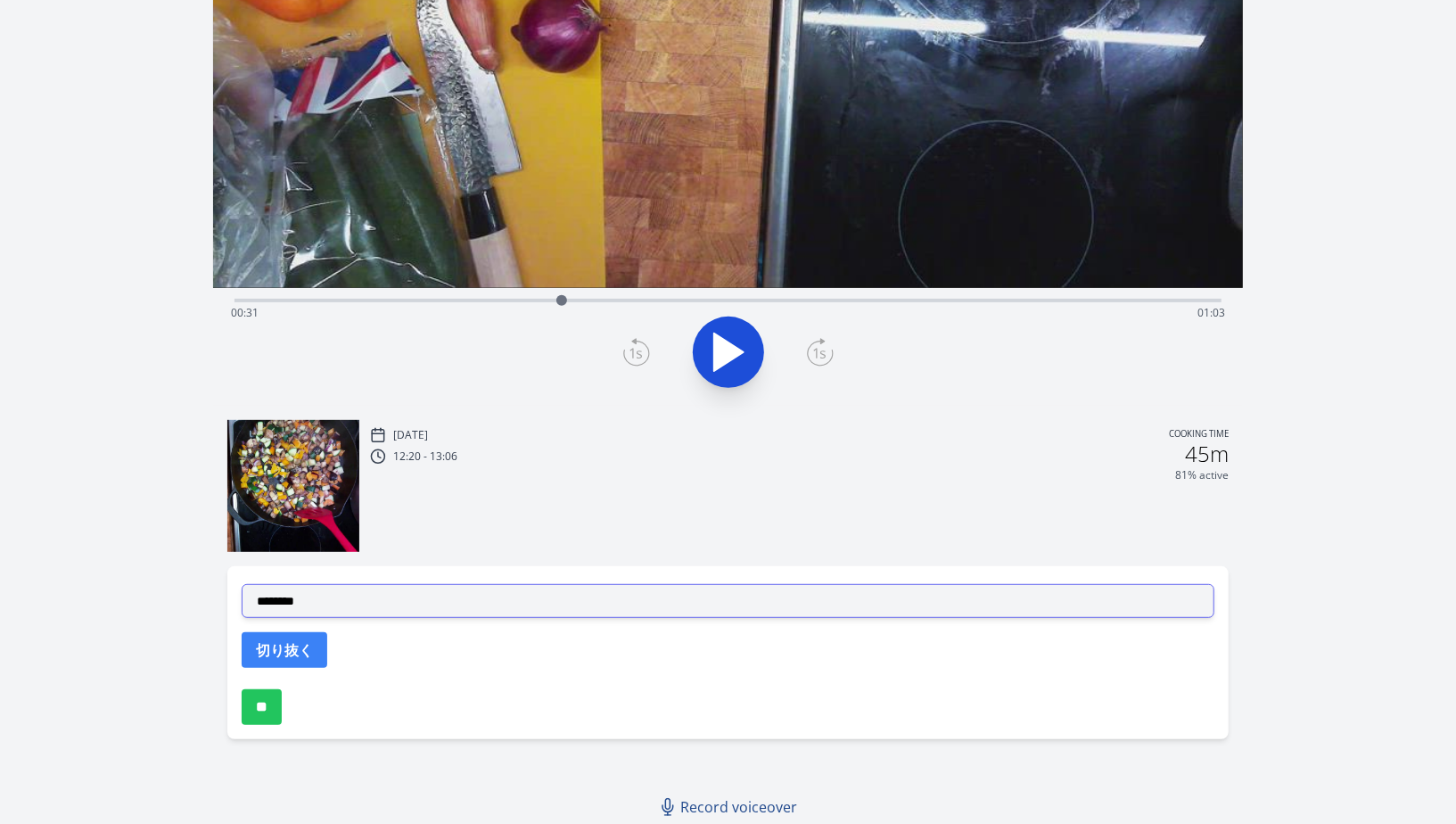
click at [402, 610] on select "**********" at bounding box center [728, 600] width 973 height 34
select select "**********"
click at [242, 583] on select "**********" at bounding box center [728, 600] width 973 height 34
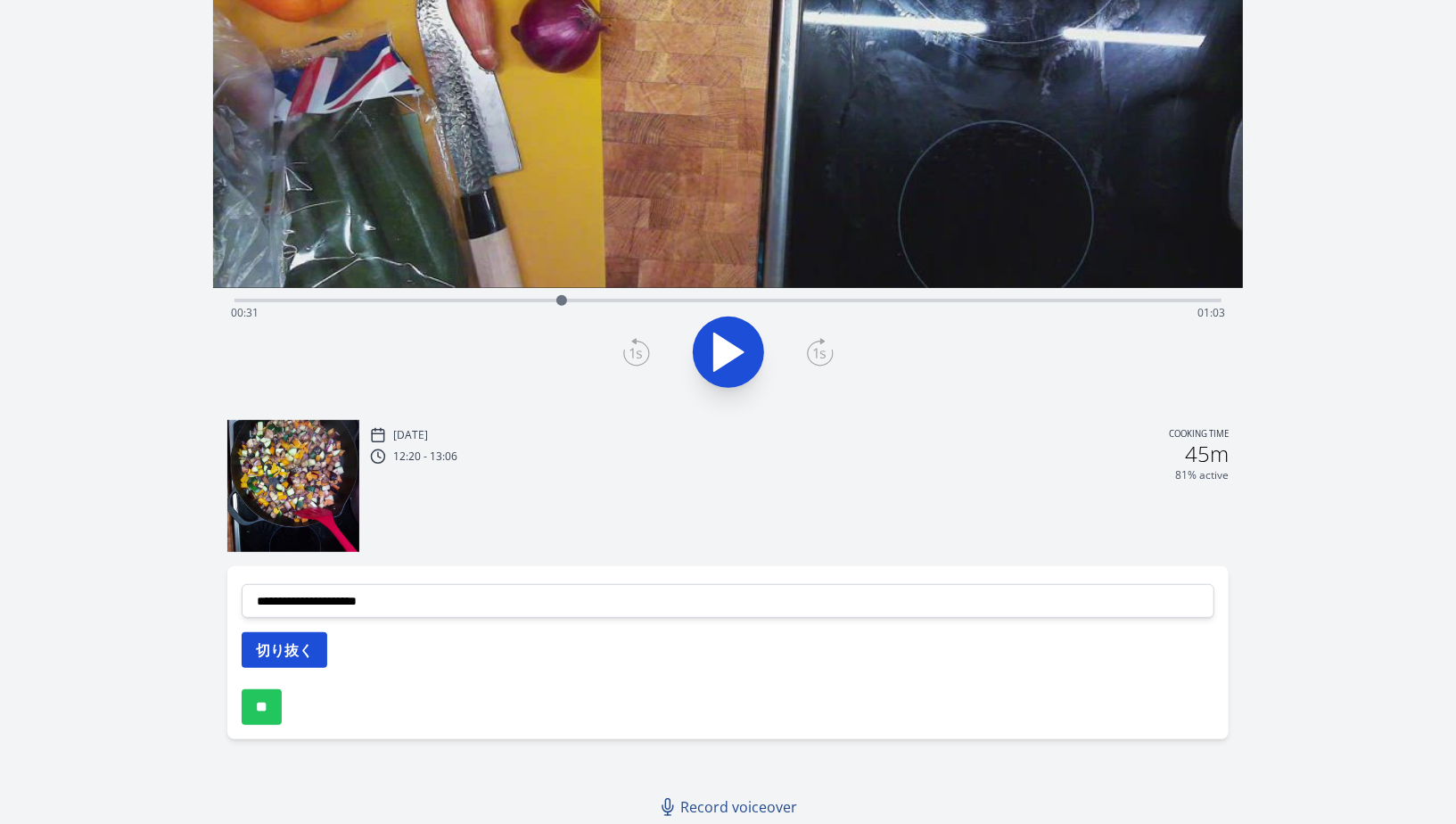
click at [313, 656] on button "切り抜く" at bounding box center [285, 650] width 86 height 36
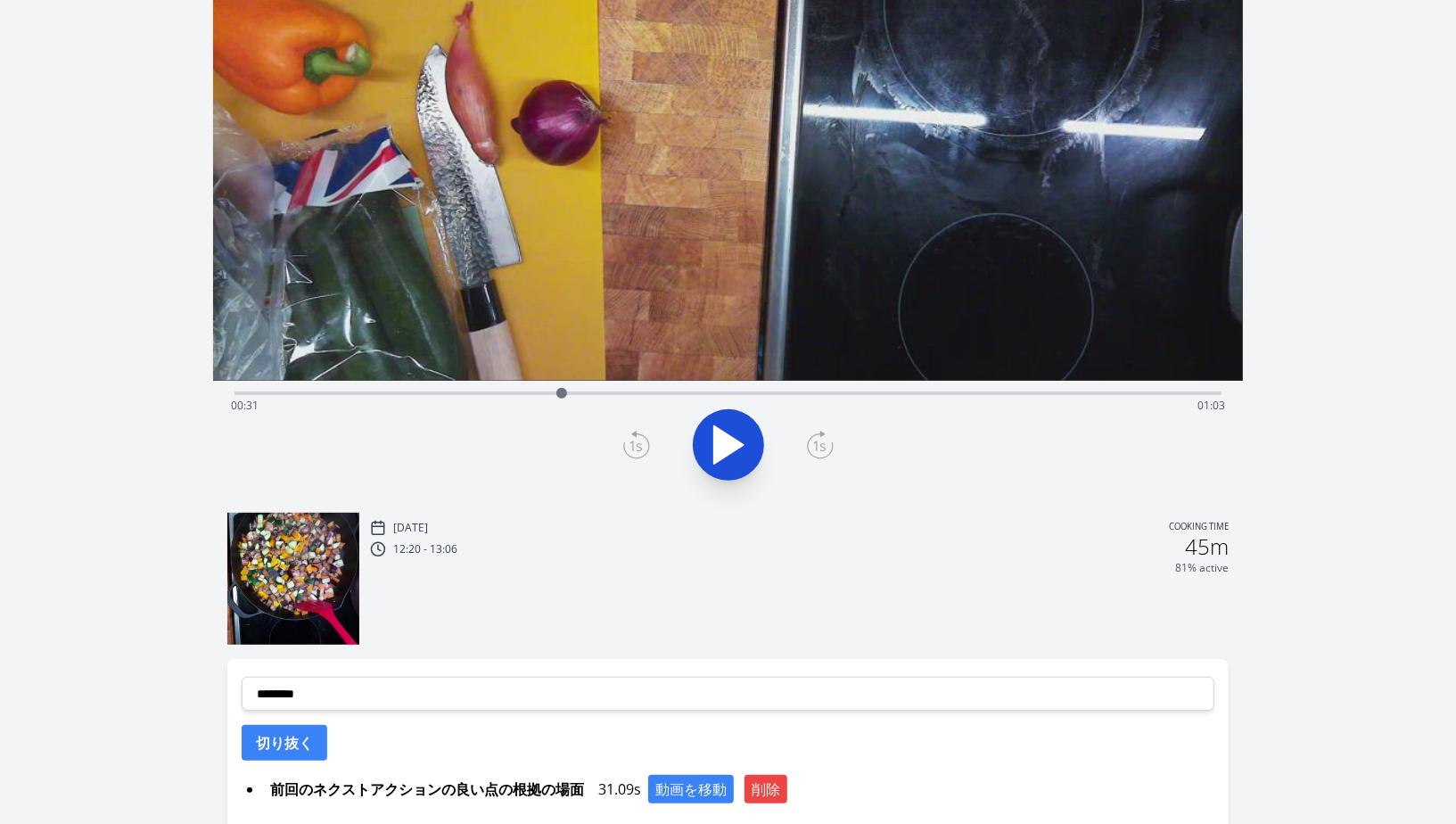
scroll to position [90, 0]
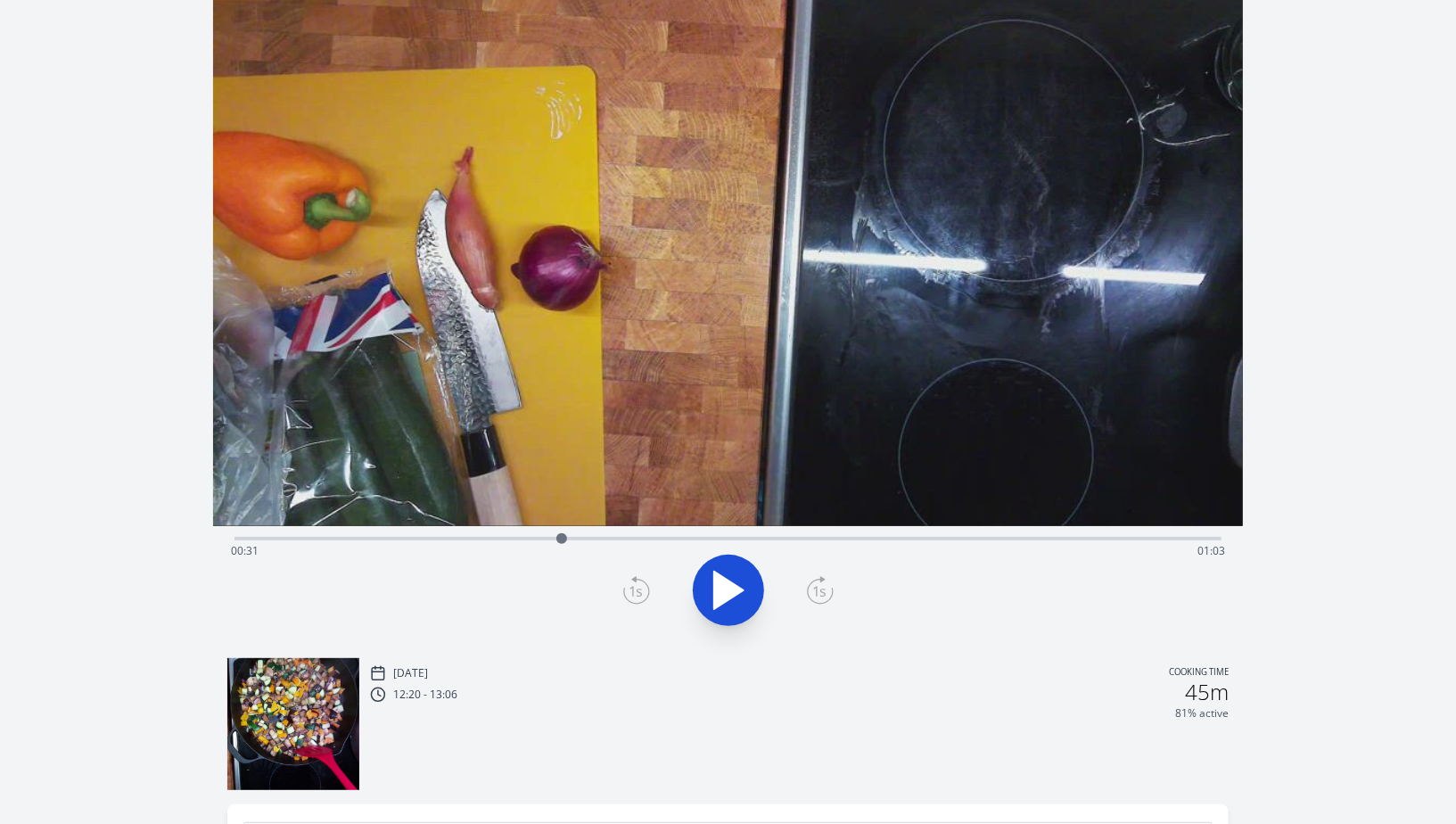
click at [658, 535] on div "Time elapsed: 00:31 Time remaining: 01:03" at bounding box center [728, 537] width 987 height 21
click at [699, 534] on div "Time elapsed: 00:40 Time remaining: 00:54" at bounding box center [728, 537] width 987 height 21
click at [797, 537] on div "Time elapsed: 00:44 Time remaining: 00:50" at bounding box center [728, 550] width 994 height 28
click at [850, 537] on div "Time elapsed: 00:53 Time remaining: 00:41" at bounding box center [728, 550] width 994 height 28
click at [927, 535] on div "Time elapsed: 00:58 Time remaining: 00:36" at bounding box center [728, 537] width 987 height 21
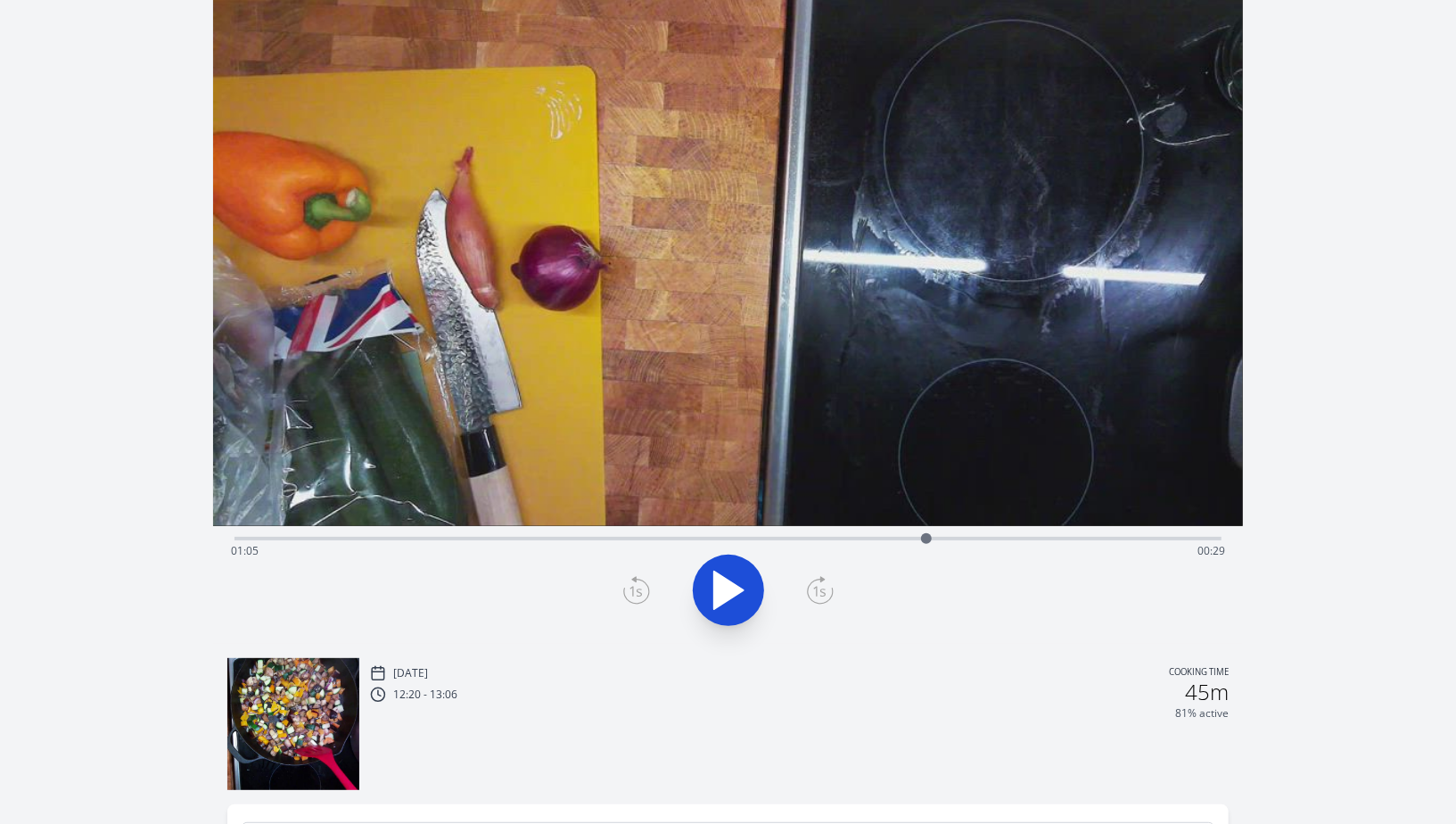
click at [995, 535] on div "Time elapsed: 01:05 Time remaining: 00:29" at bounding box center [728, 537] width 987 height 21
click at [836, 535] on div "Time elapsed: 01:12 Time remaining: 00:22" at bounding box center [728, 537] width 987 height 21
click at [764, 534] on div "Time elapsed: 00:57 Time remaining: 00:37" at bounding box center [728, 537] width 987 height 21
click at [803, 542] on div "Time elapsed: 00:50 Time remaining: 00:44" at bounding box center [728, 550] width 994 height 28
click at [911, 538] on div "Time elapsed: 00:53 Time remaining: 00:40" at bounding box center [728, 550] width 994 height 28
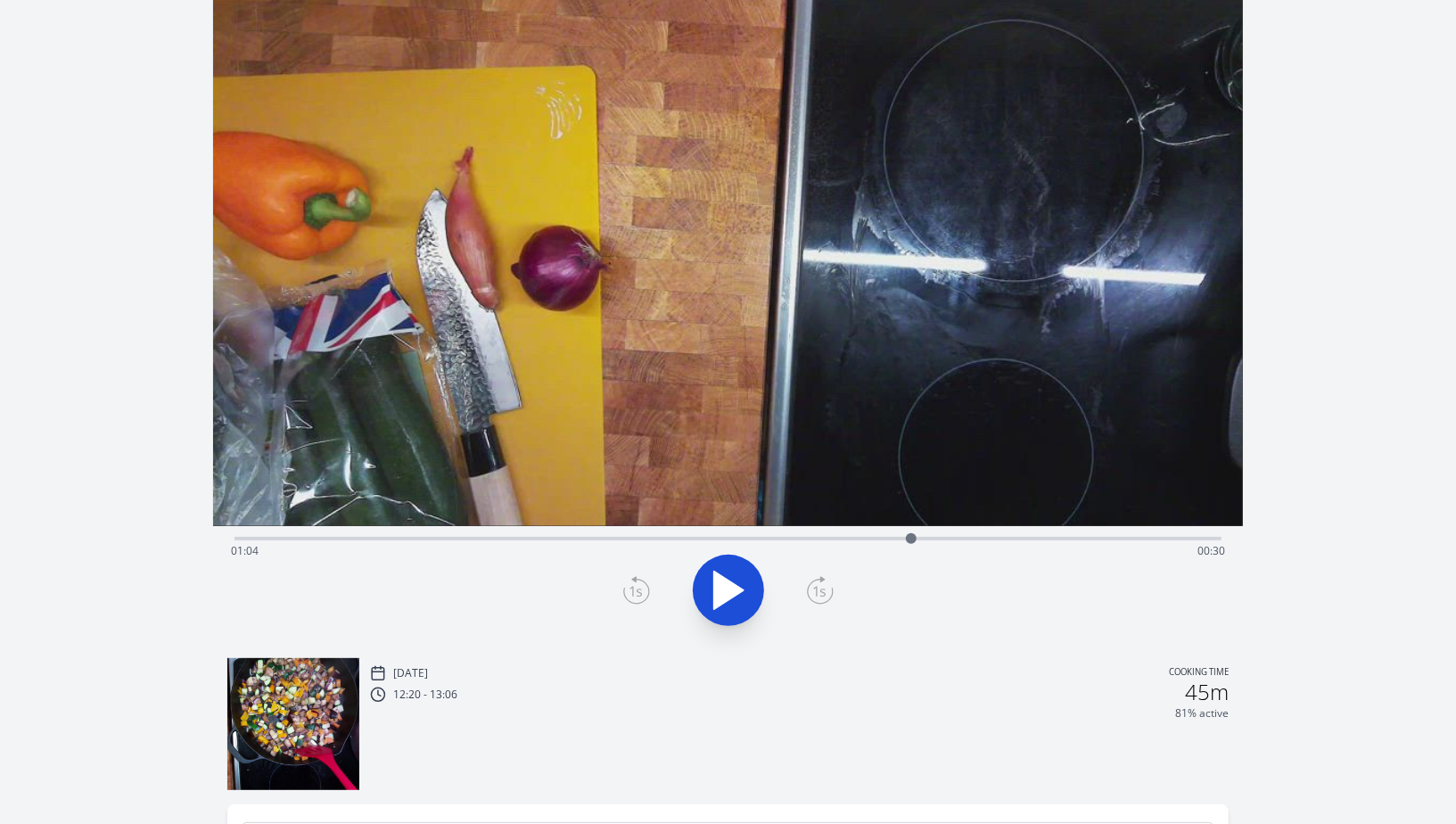
click at [879, 537] on div "Time elapsed: 01:04 Time remaining: 00:30" at bounding box center [728, 550] width 994 height 28
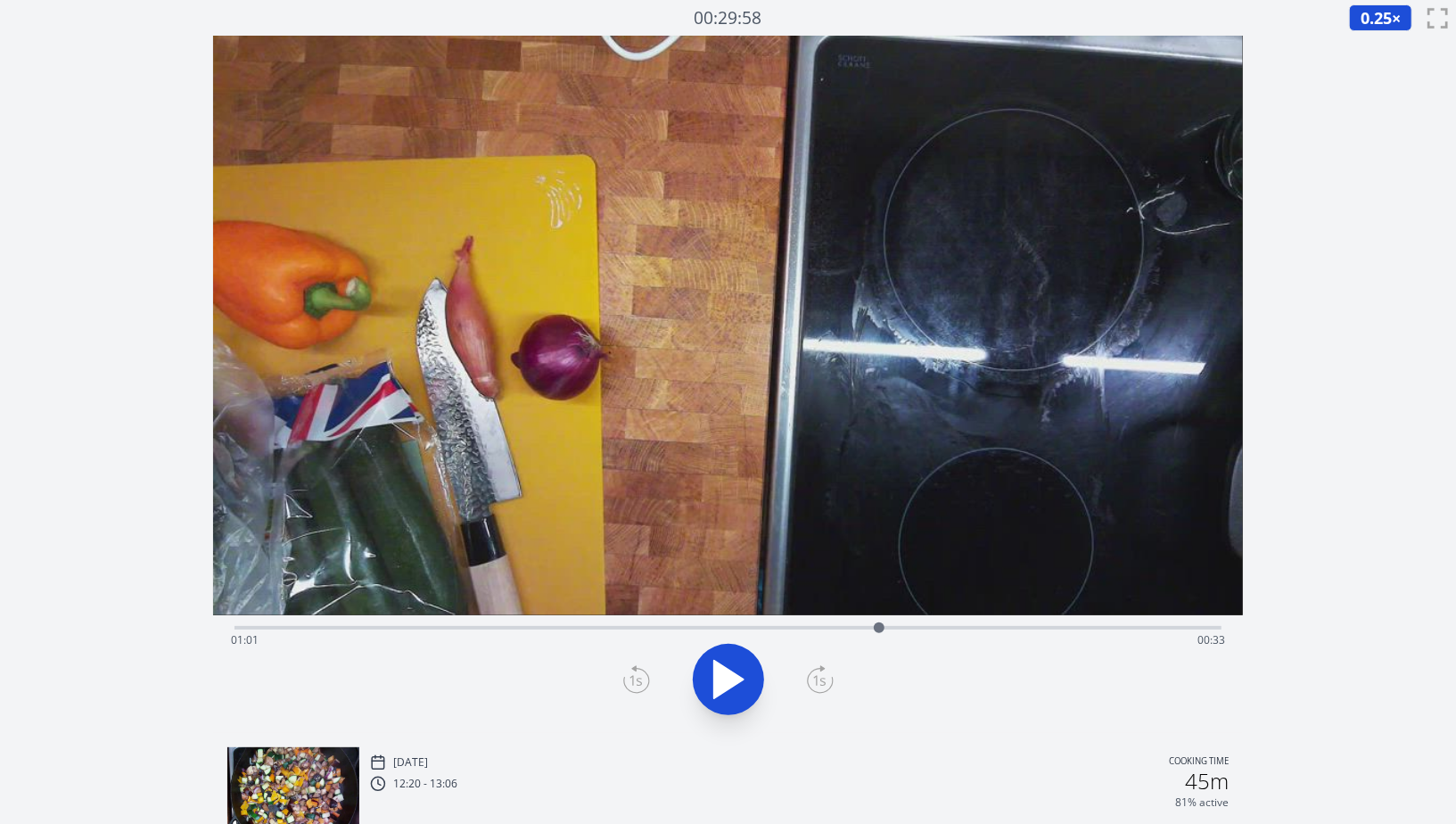
scroll to position [0, 0]
click at [1123, 626] on div "Time elapsed: 01:01 Time remaining: 00:33" at bounding box center [728, 639] width 994 height 28
click at [867, 626] on div "Time elapsed: 01:24 Time remaining: 00:10" at bounding box center [728, 639] width 994 height 28
click at [973, 618] on div "Time elapsed: 01:00 Time remaining: 00:34" at bounding box center [728, 625] width 987 height 21
click at [926, 618] on div "Time elapsed: 01:10 Time remaining: 00:24" at bounding box center [728, 625] width 987 height 21
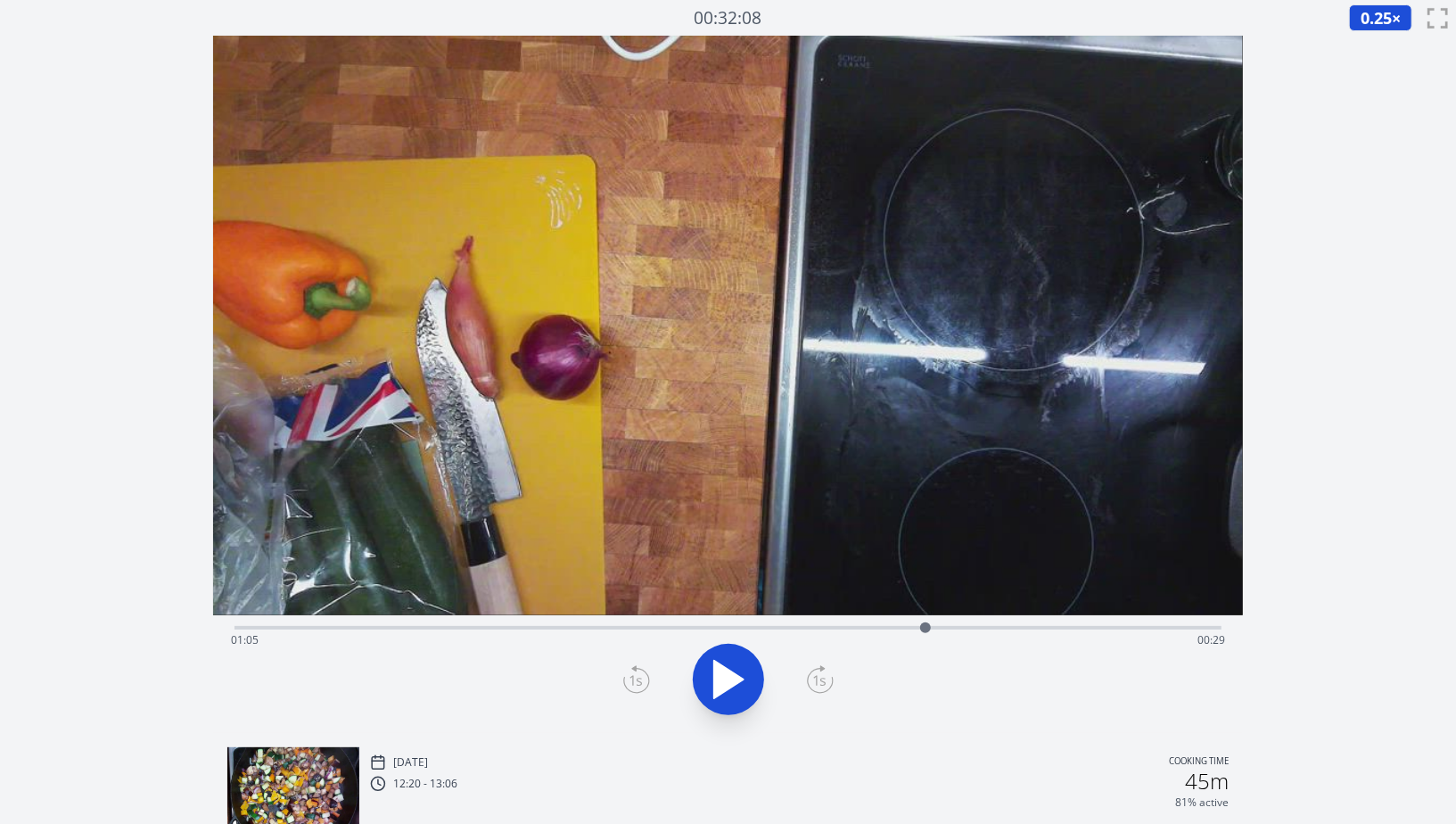
click at [961, 625] on div "Time elapsed: 01:05 Time remaining: 00:29" at bounding box center [728, 639] width 994 height 28
click at [977, 626] on div "Time elapsed: 01:08 Time remaining: 00:25" at bounding box center [728, 639] width 994 height 28
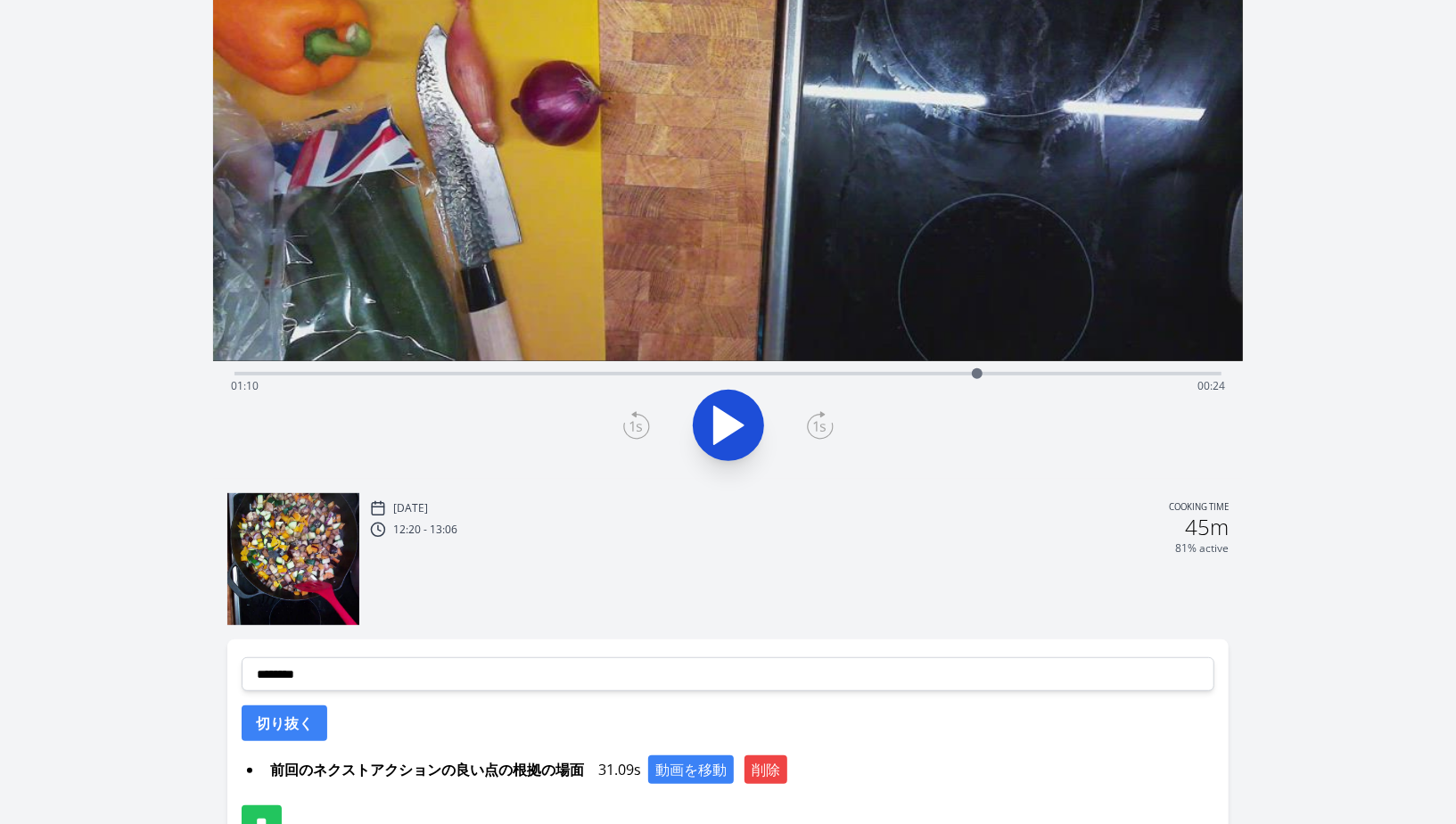
scroll to position [258, 0]
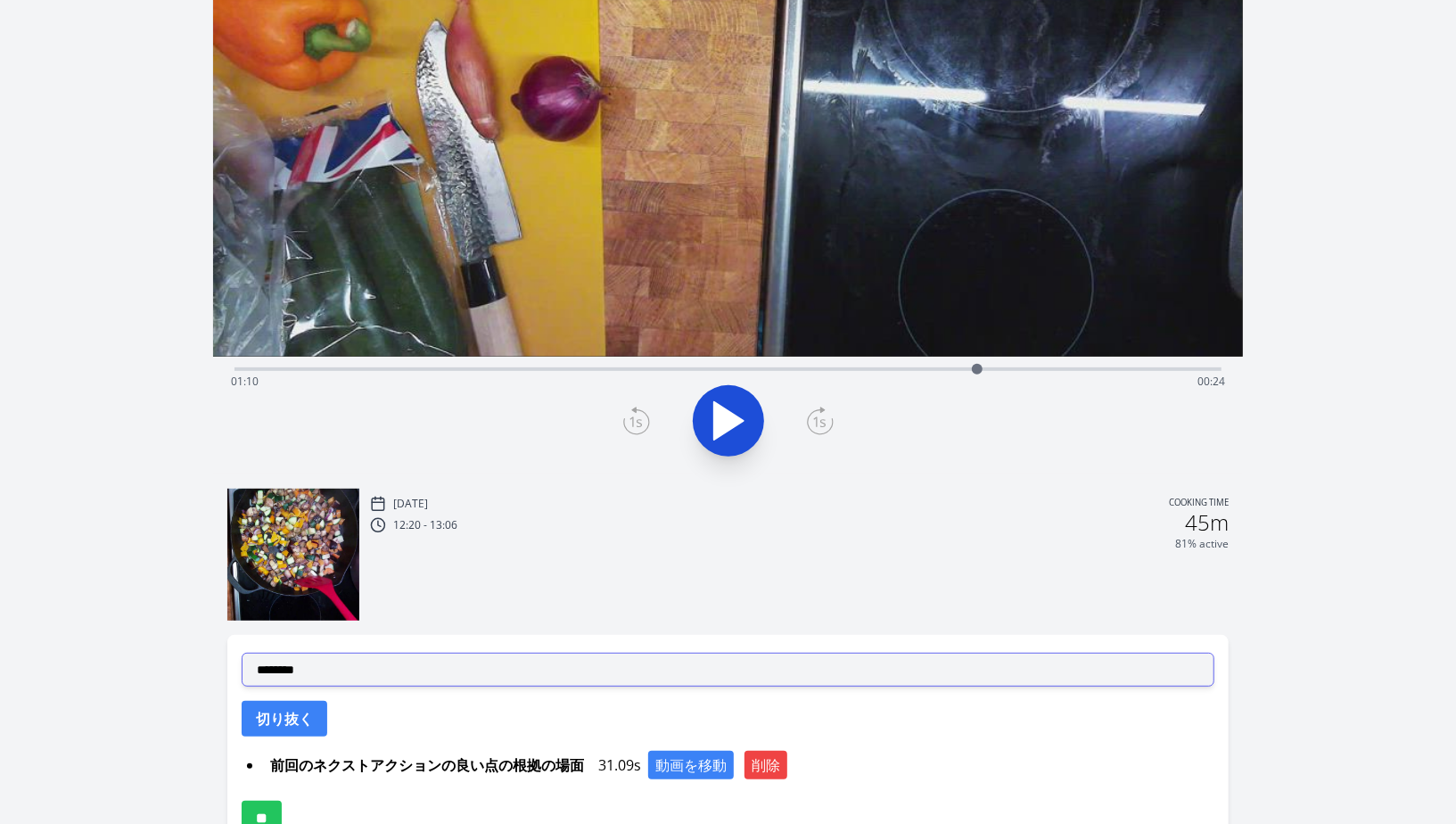
click at [726, 680] on select "**********" at bounding box center [728, 669] width 973 height 34
select select "**********"
click at [242, 653] on select "**********" at bounding box center [728, 669] width 973 height 34
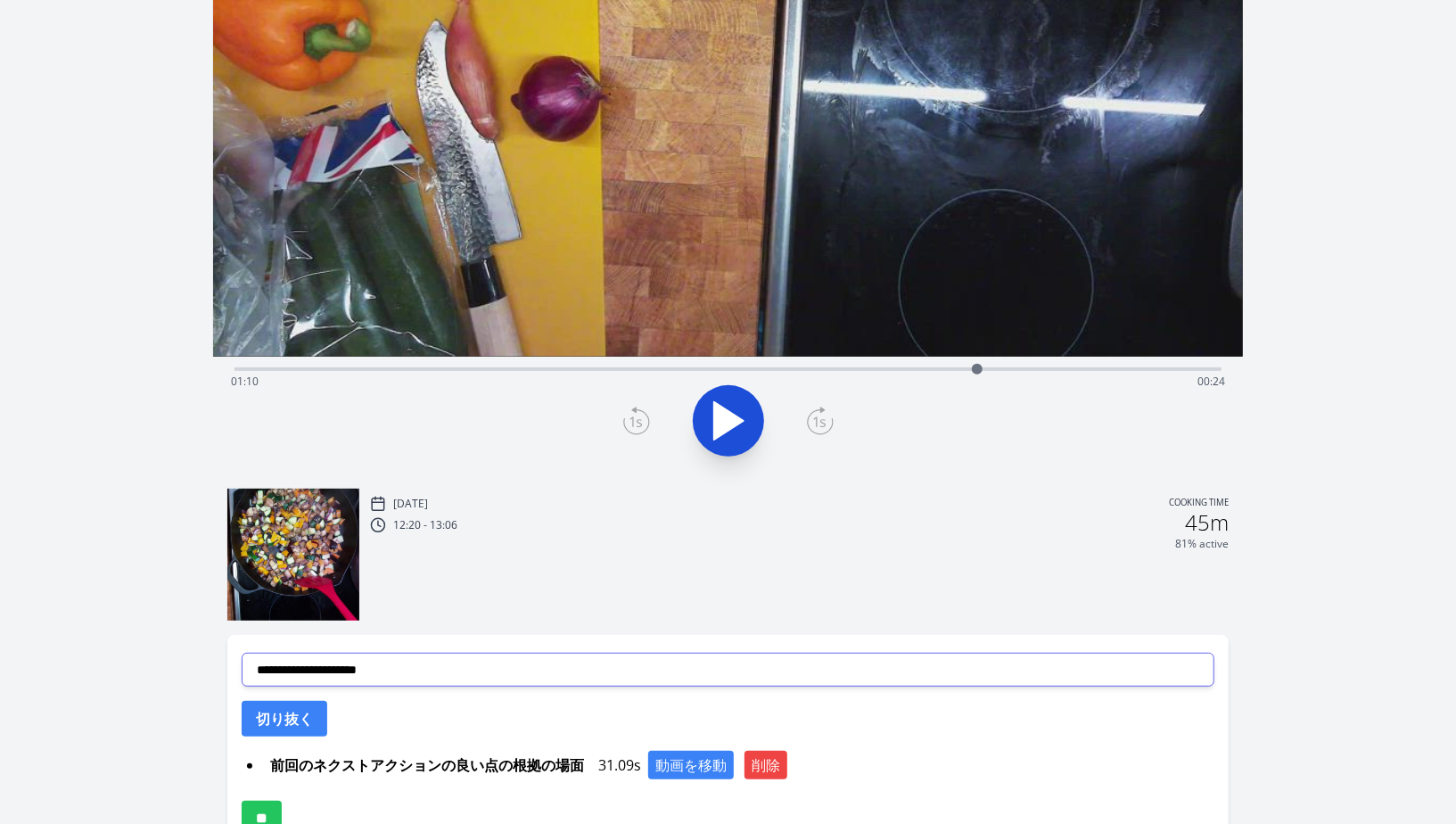
scroll to position [294, 0]
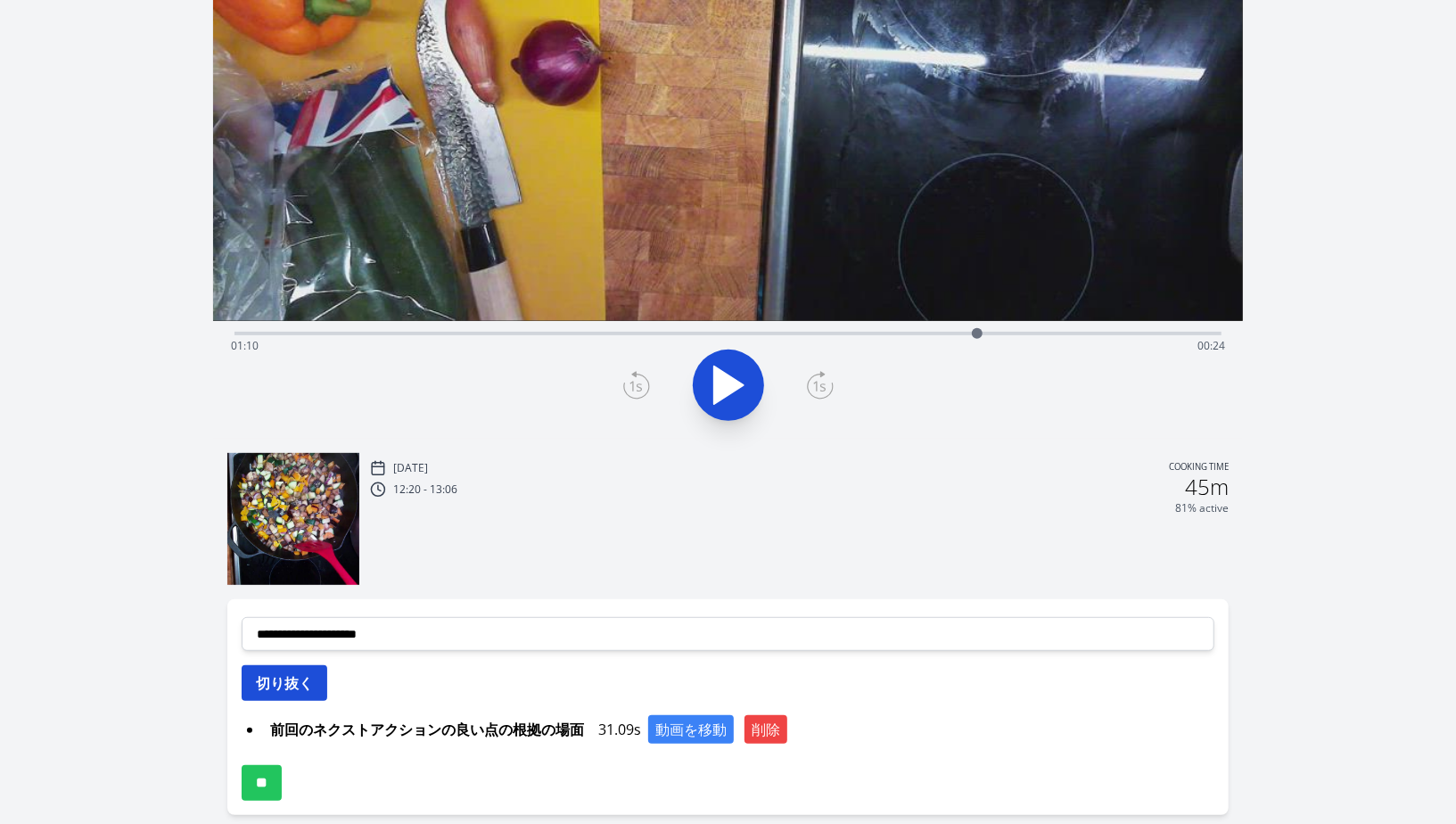
click at [304, 680] on button "切り抜く" at bounding box center [285, 683] width 86 height 36
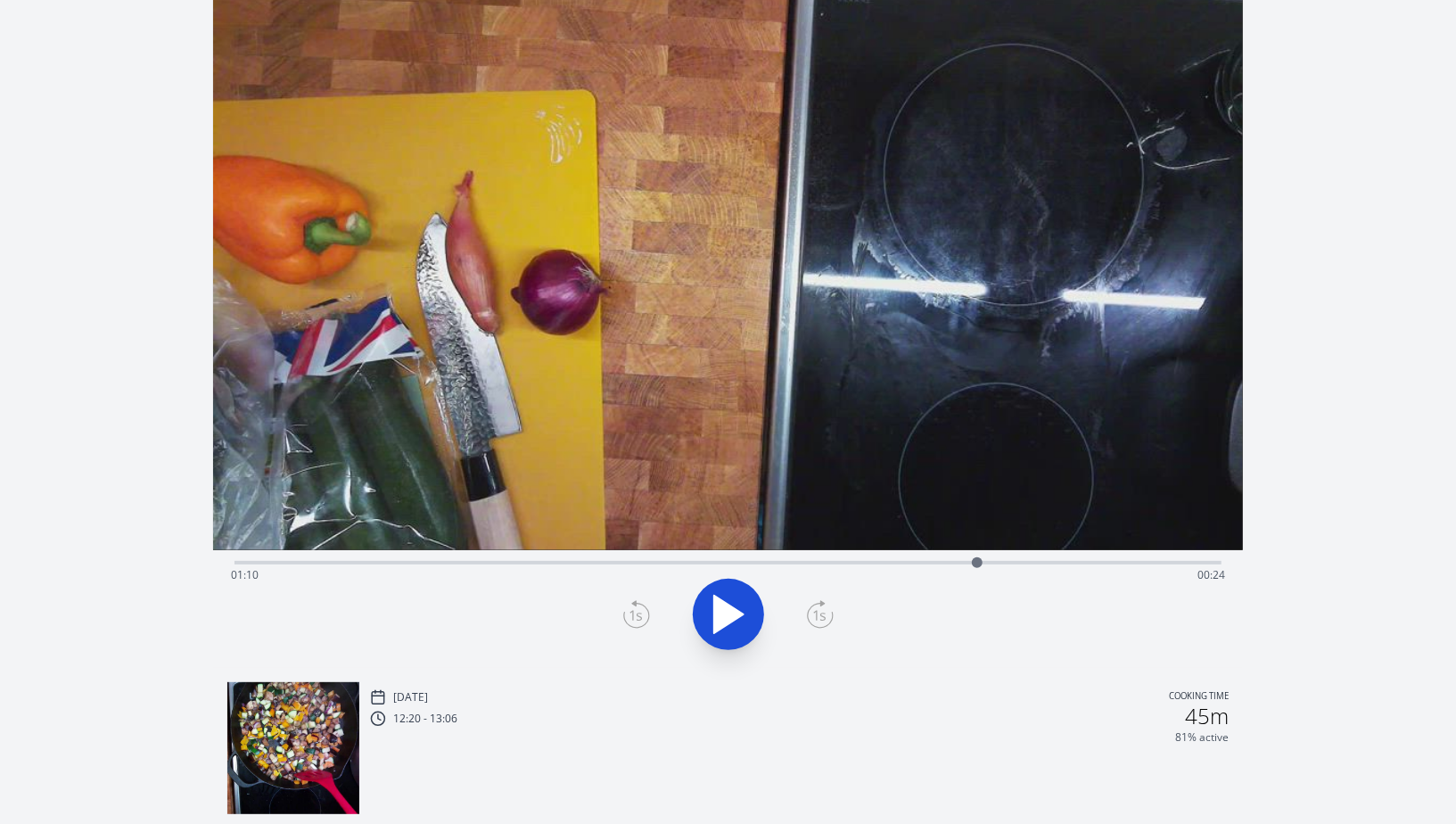
scroll to position [50, 0]
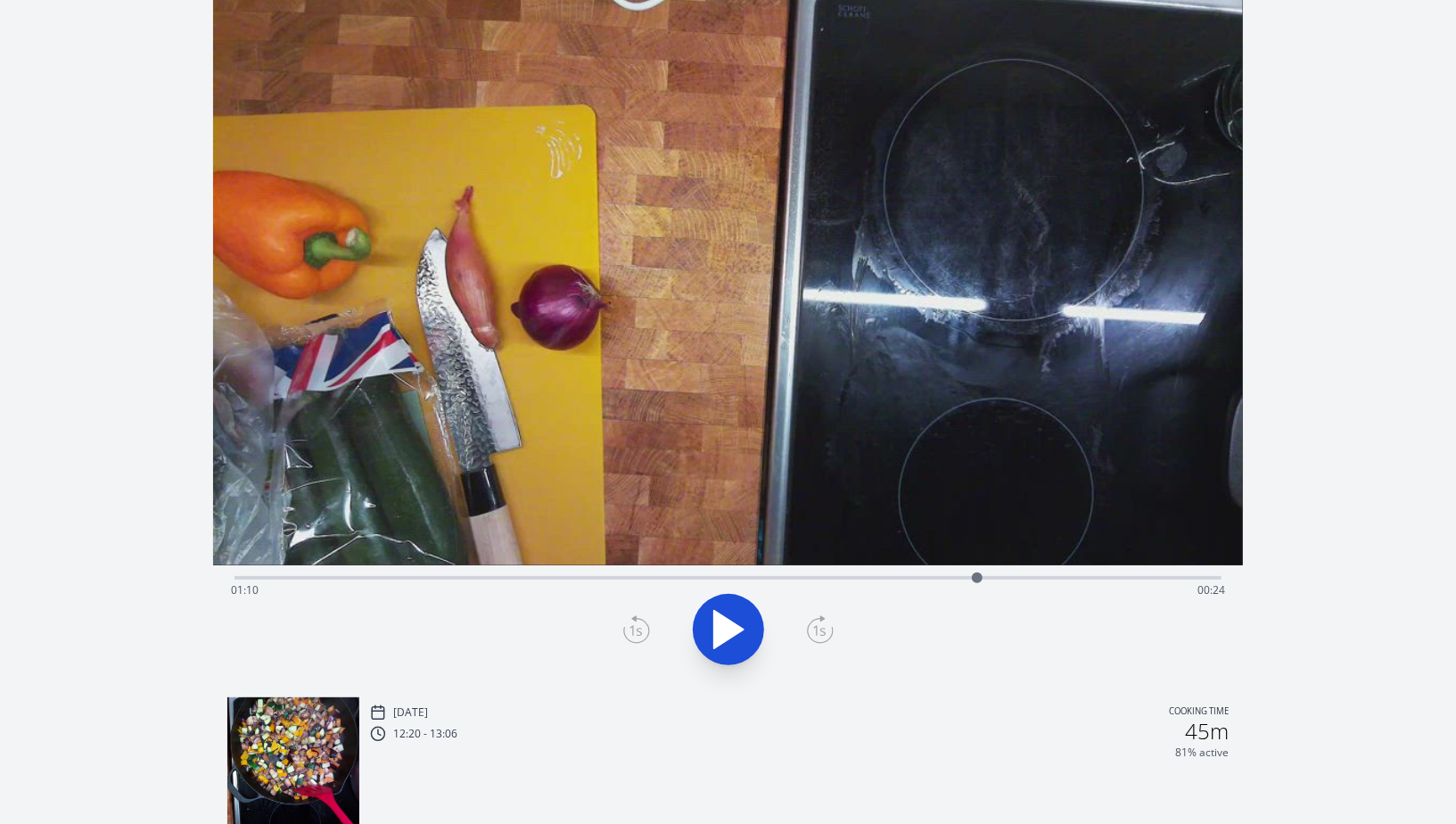
click at [1088, 574] on div "Time elapsed: 01:10 Time remaining: 00:24" at bounding box center [728, 576] width 987 height 21
click at [1127, 573] on div "Time elapsed: 01:21 Time remaining: 00:13" at bounding box center [728, 576] width 987 height 21
click at [1134, 574] on div at bounding box center [1126, 577] width 26 height 26
click at [1140, 576] on div at bounding box center [1133, 577] width 26 height 26
click at [1148, 577] on div at bounding box center [1140, 577] width 26 height 26
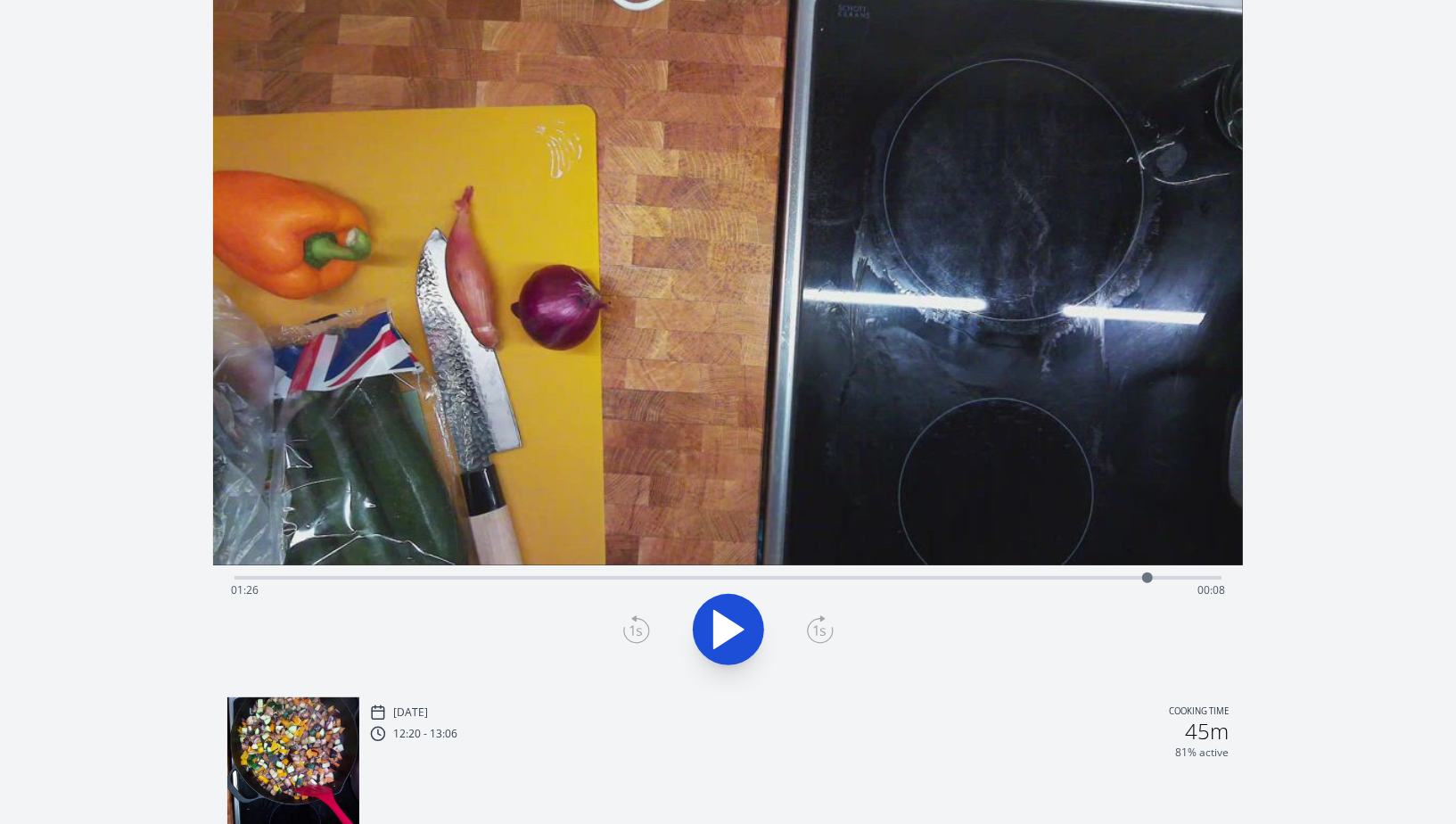
click at [1155, 578] on div at bounding box center [1147, 577] width 26 height 26
click at [1159, 579] on div at bounding box center [1155, 578] width 11 height 11
click at [1167, 578] on div at bounding box center [1158, 577] width 26 height 26
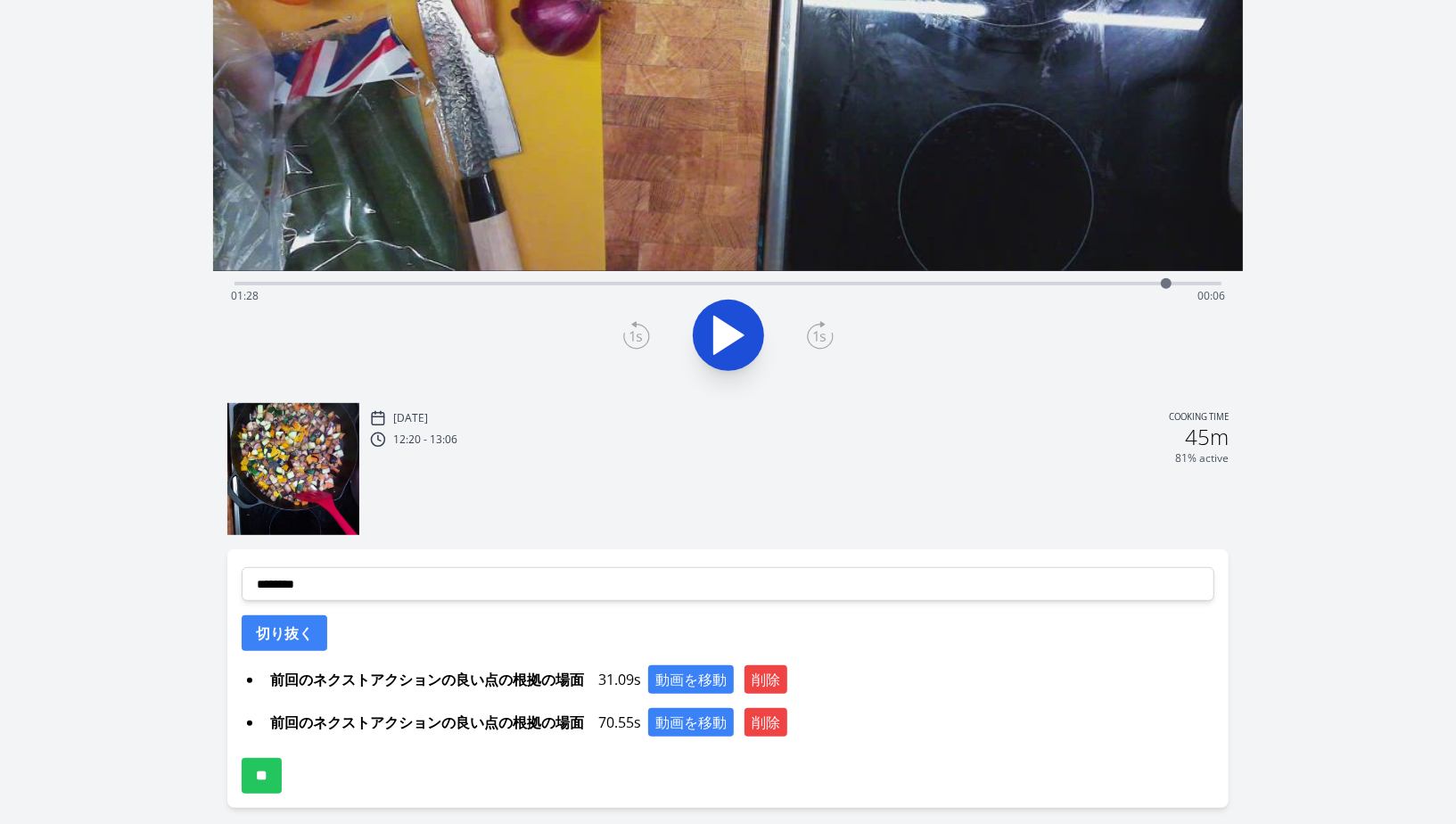
scroll to position [358, 0]
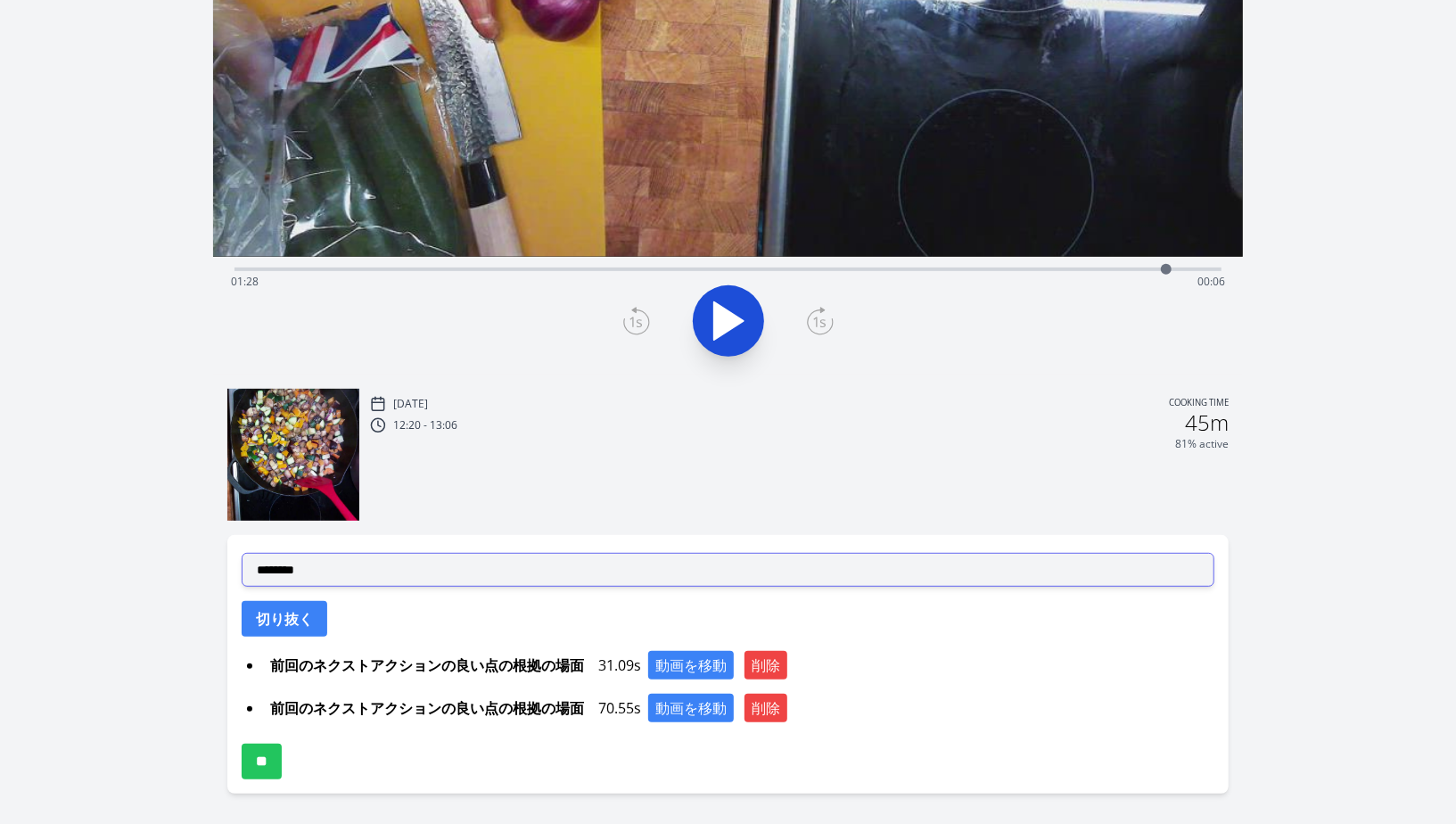
click at [672, 579] on select "**********" at bounding box center [728, 569] width 973 height 34
select select "**********"
click at [242, 552] on select "**********" at bounding box center [728, 569] width 973 height 34
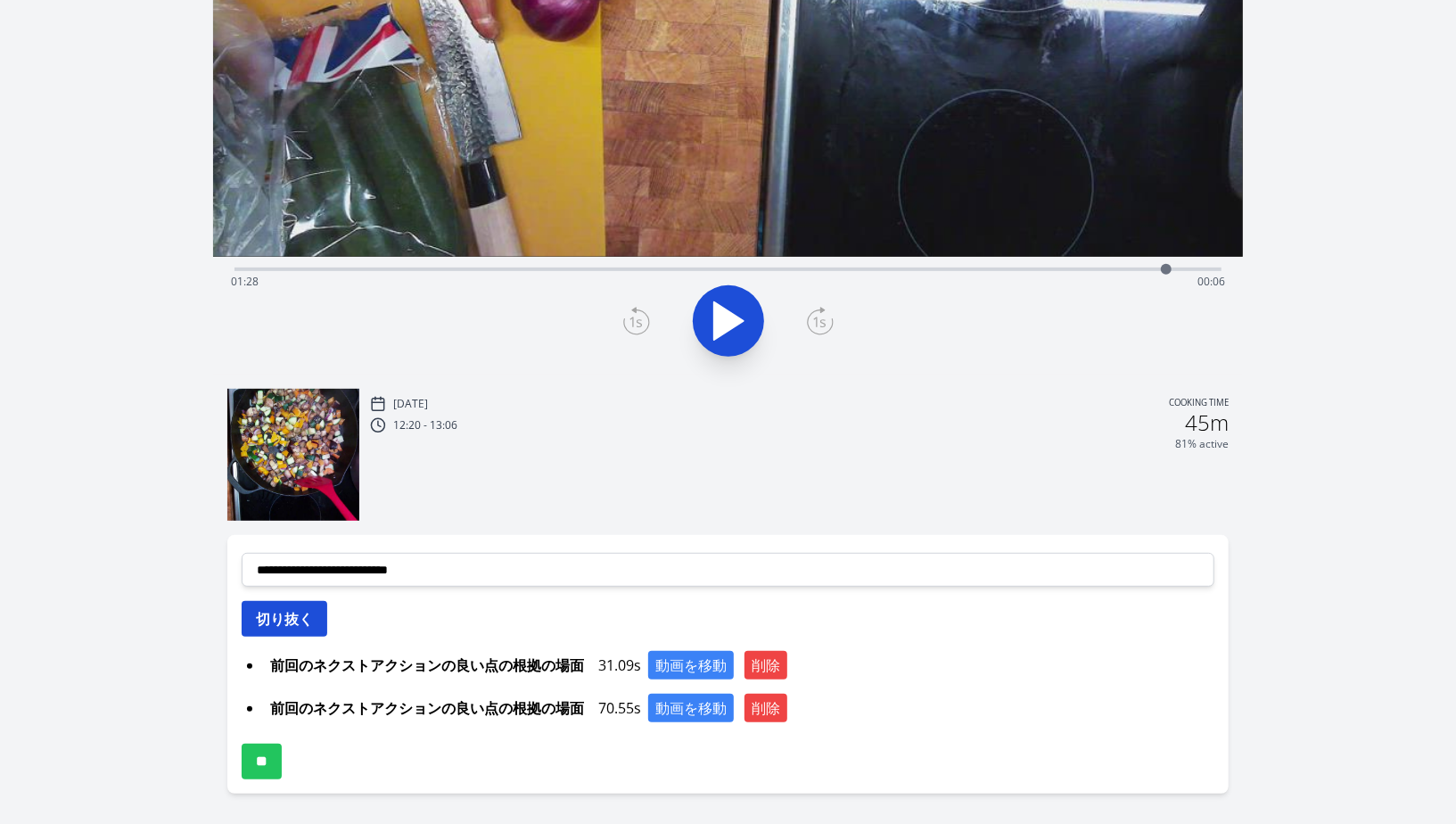
click at [319, 615] on button "切り抜く" at bounding box center [285, 618] width 86 height 36
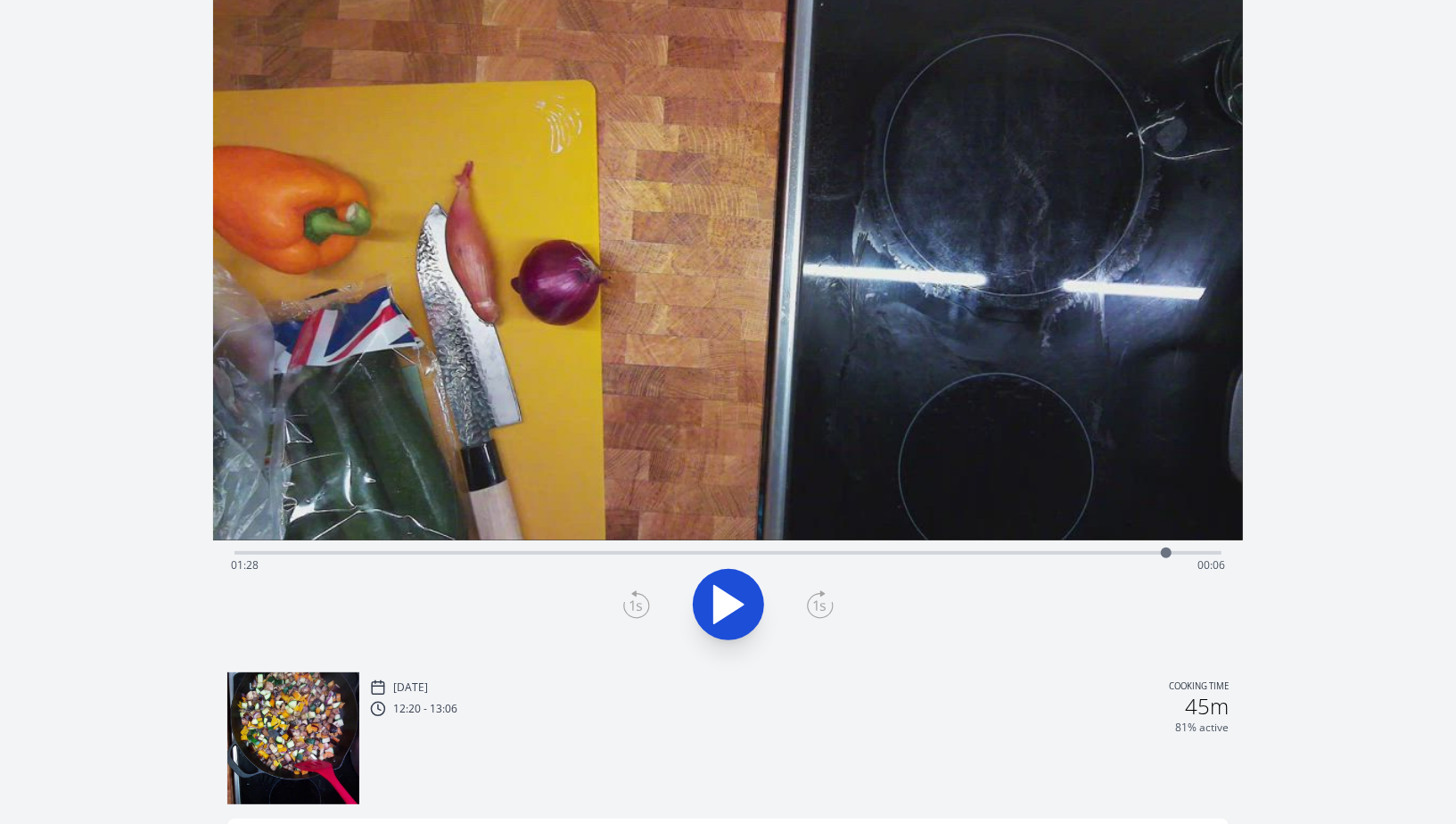
scroll to position [19, 0]
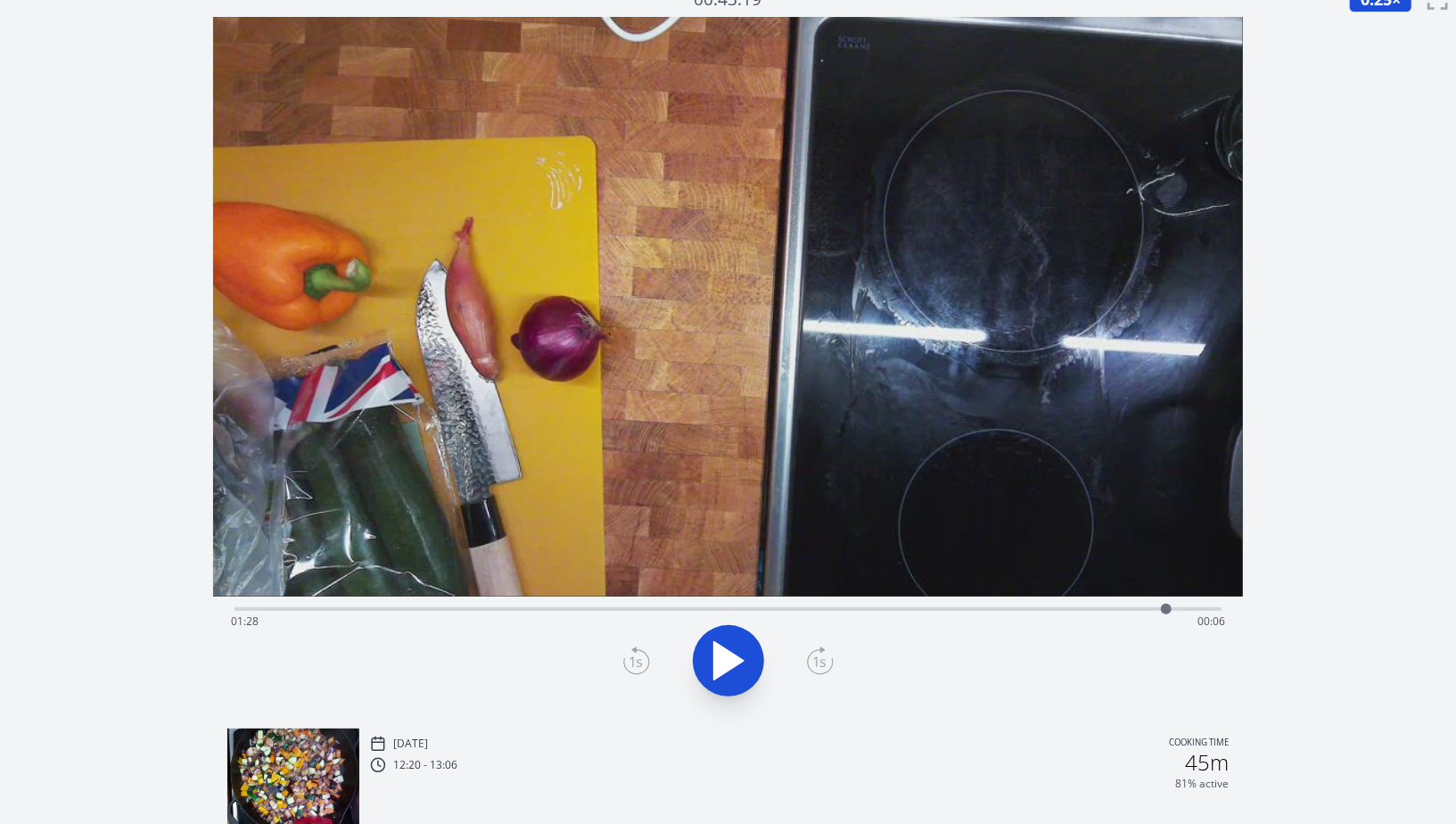
click at [727, 677] on icon at bounding box center [728, 660] width 50 height 50
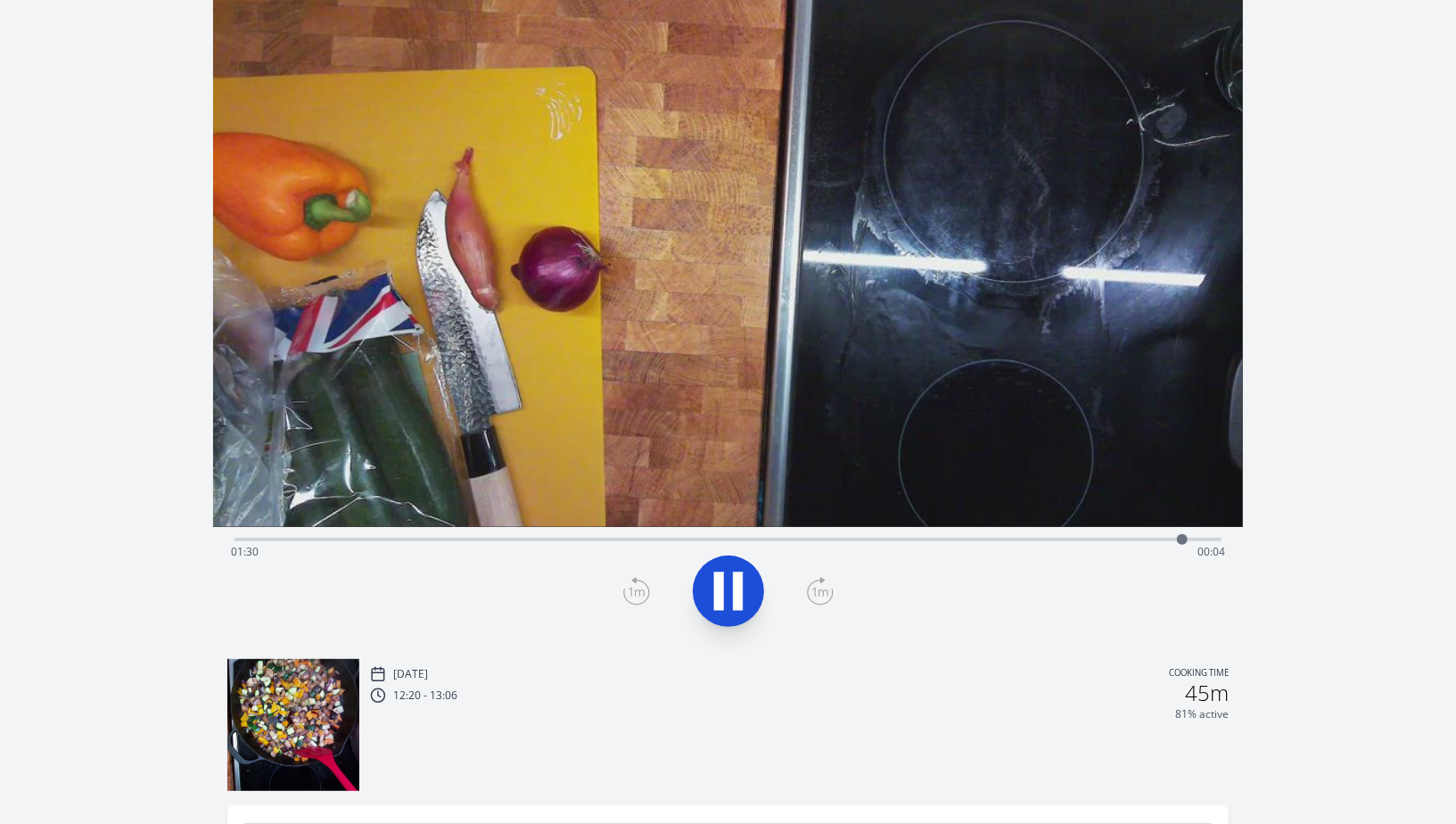
scroll to position [90, 0]
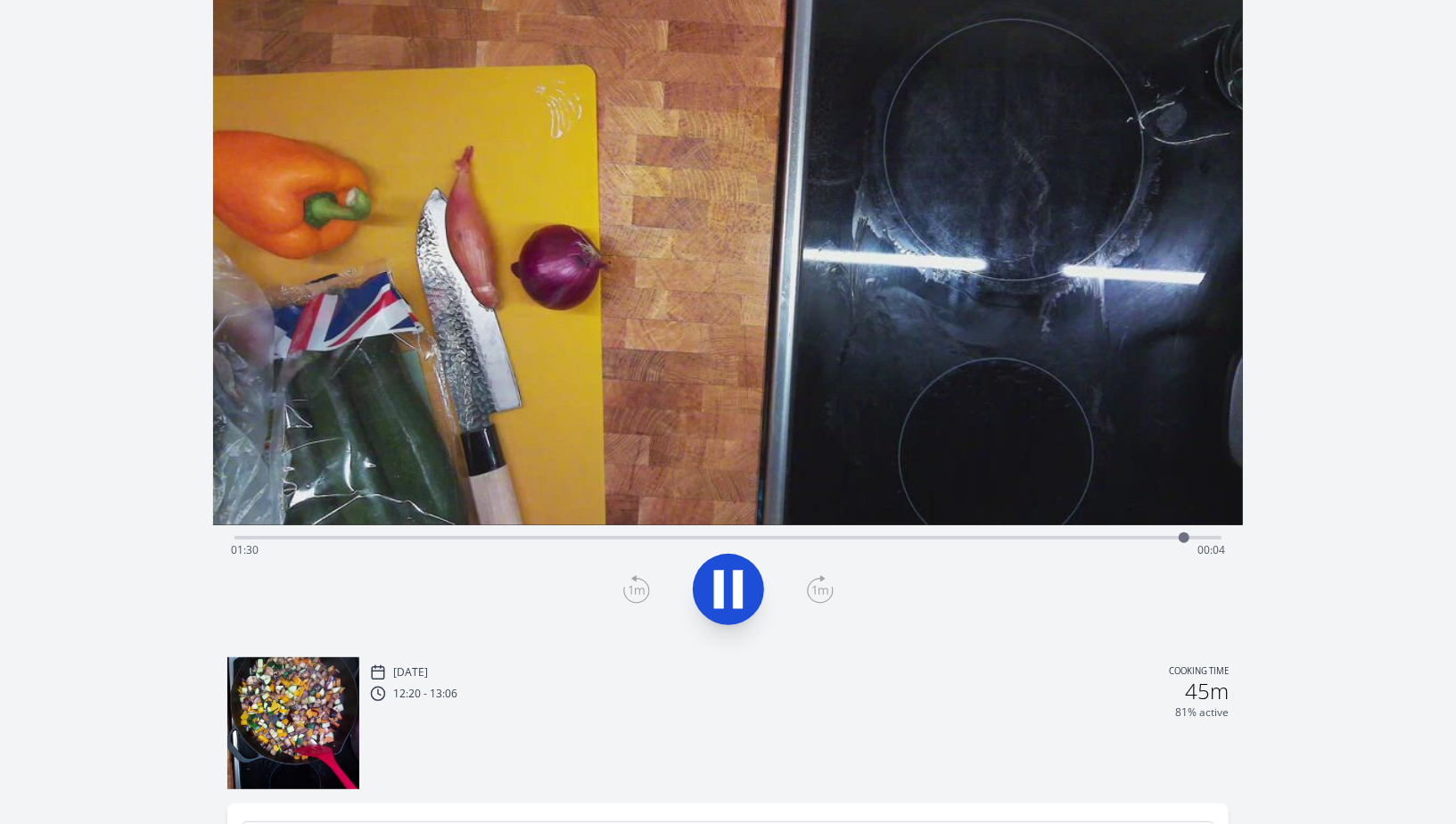
click at [1102, 540] on div "Time elapsed: 01:30 Time remaining: 00:04" at bounding box center [728, 549] width 994 height 28
click at [1121, 528] on div "Time elapsed: 01:22 Time remaining: 00:12" at bounding box center [728, 536] width 987 height 21
click at [733, 597] on icon at bounding box center [738, 588] width 10 height 38
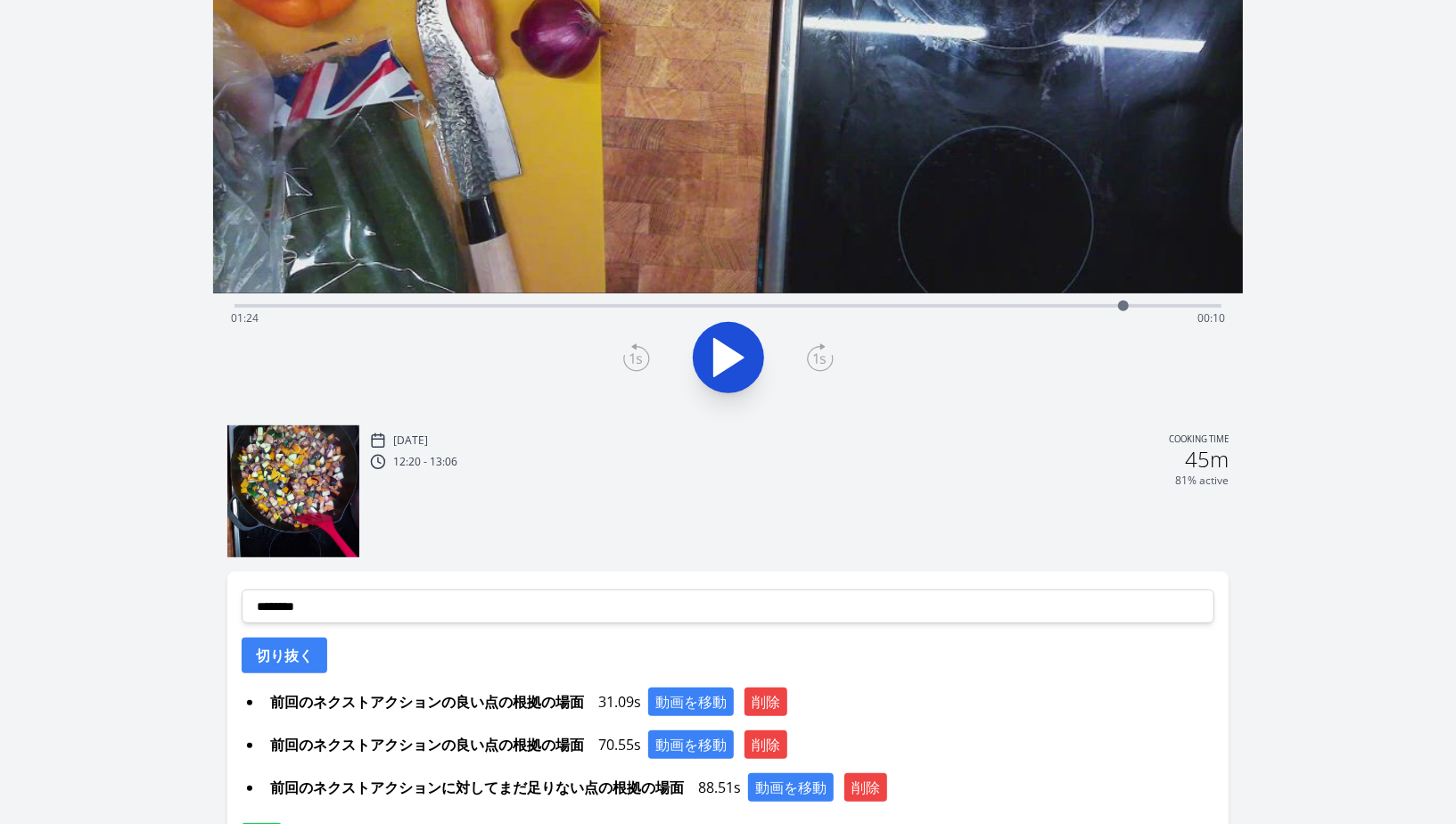
scroll to position [456, 0]
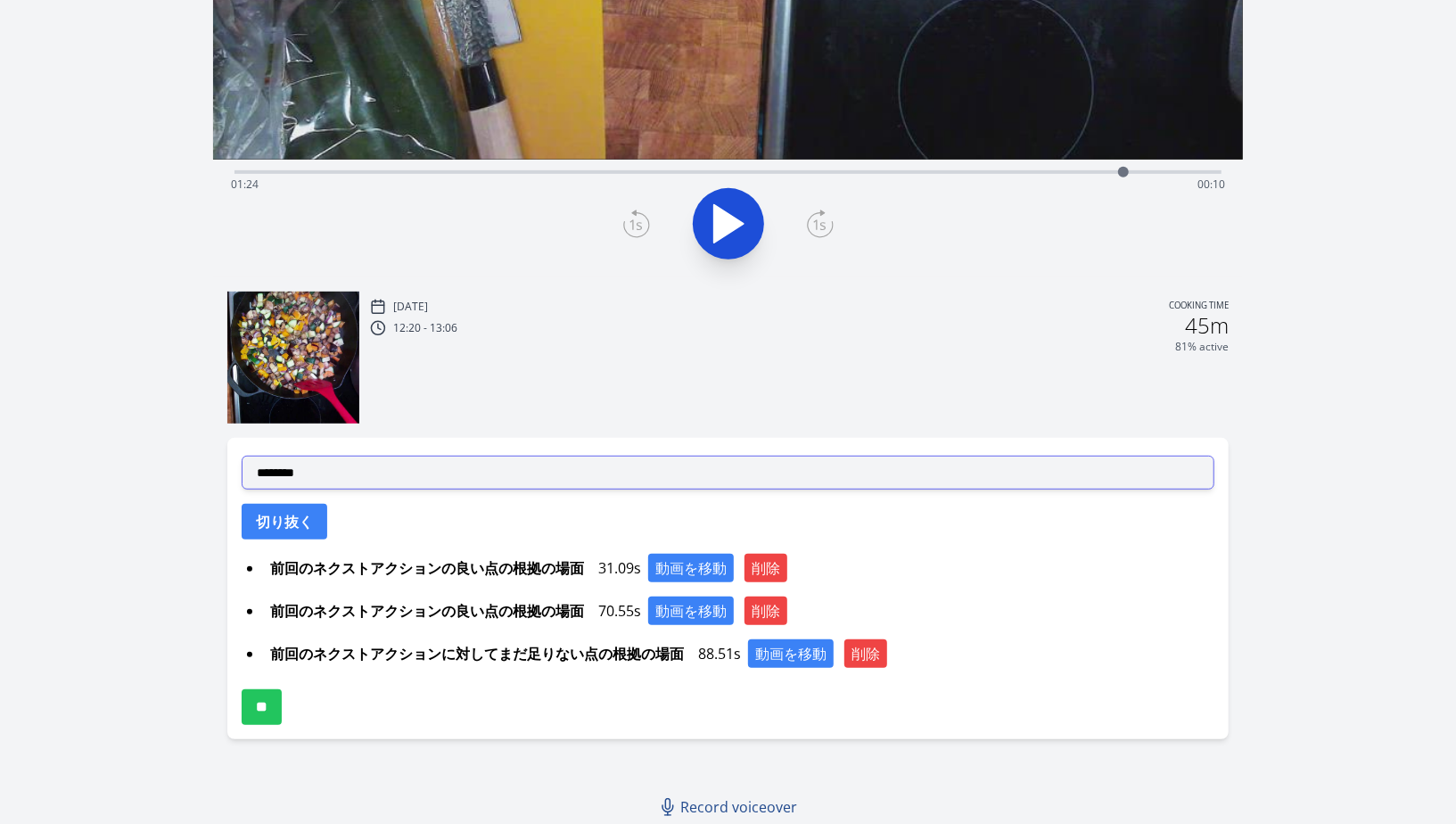
click at [903, 479] on select "**********" at bounding box center [728, 472] width 973 height 34
select select "**********"
click at [242, 456] on select "**********" at bounding box center [728, 472] width 973 height 34
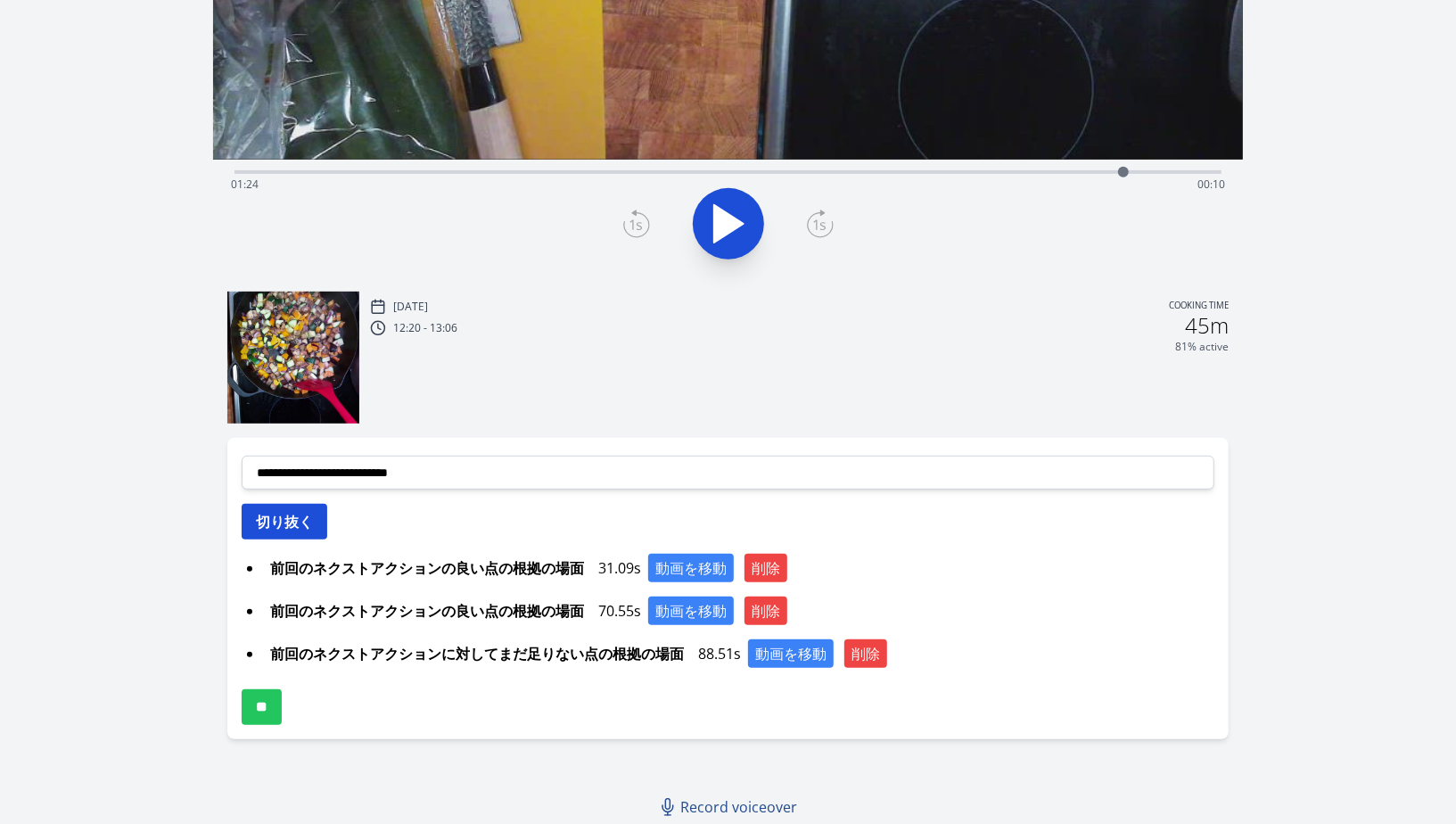
click at [298, 524] on button "切り抜く" at bounding box center [285, 521] width 86 height 36
select select
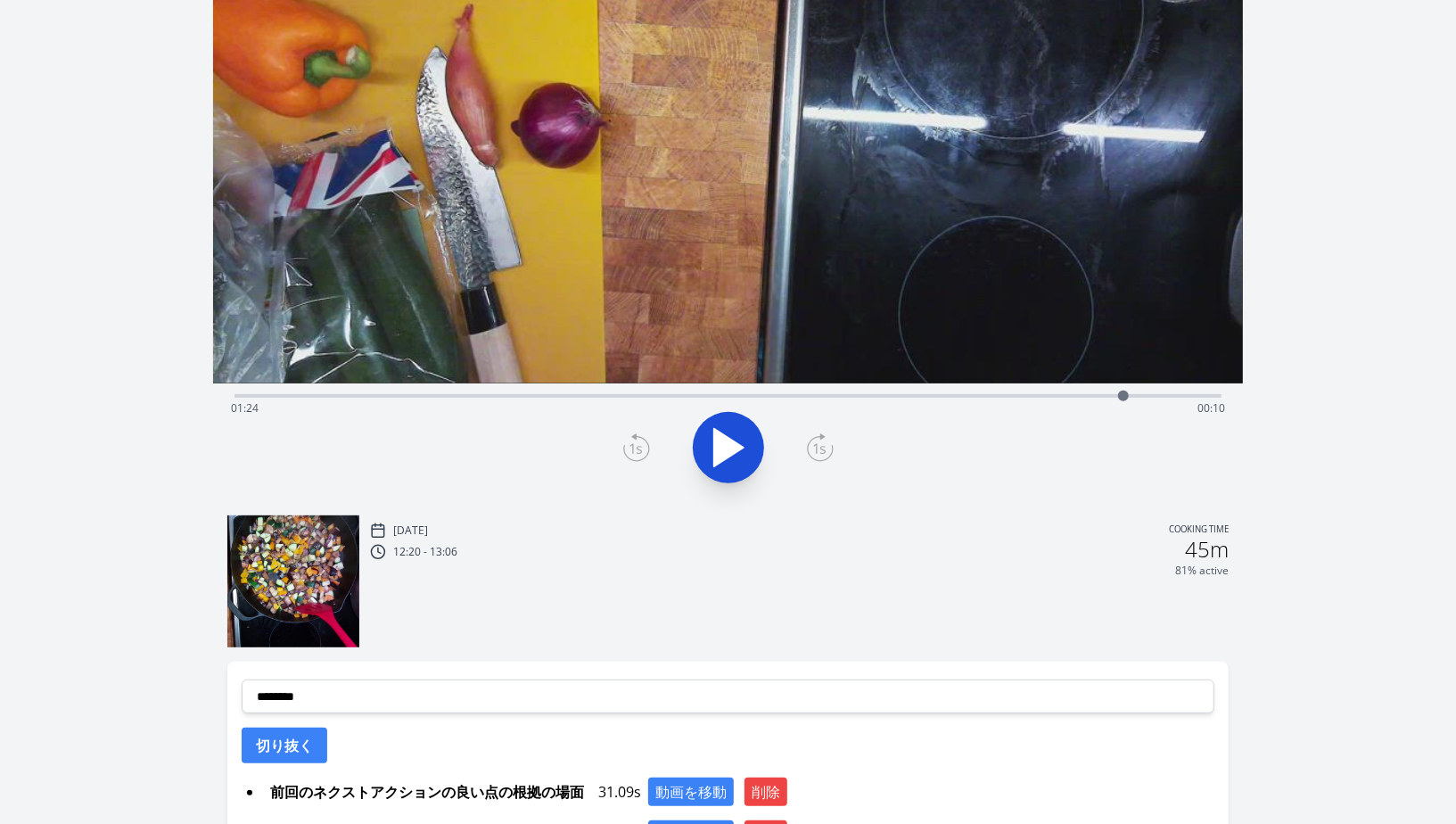
scroll to position [498, 0]
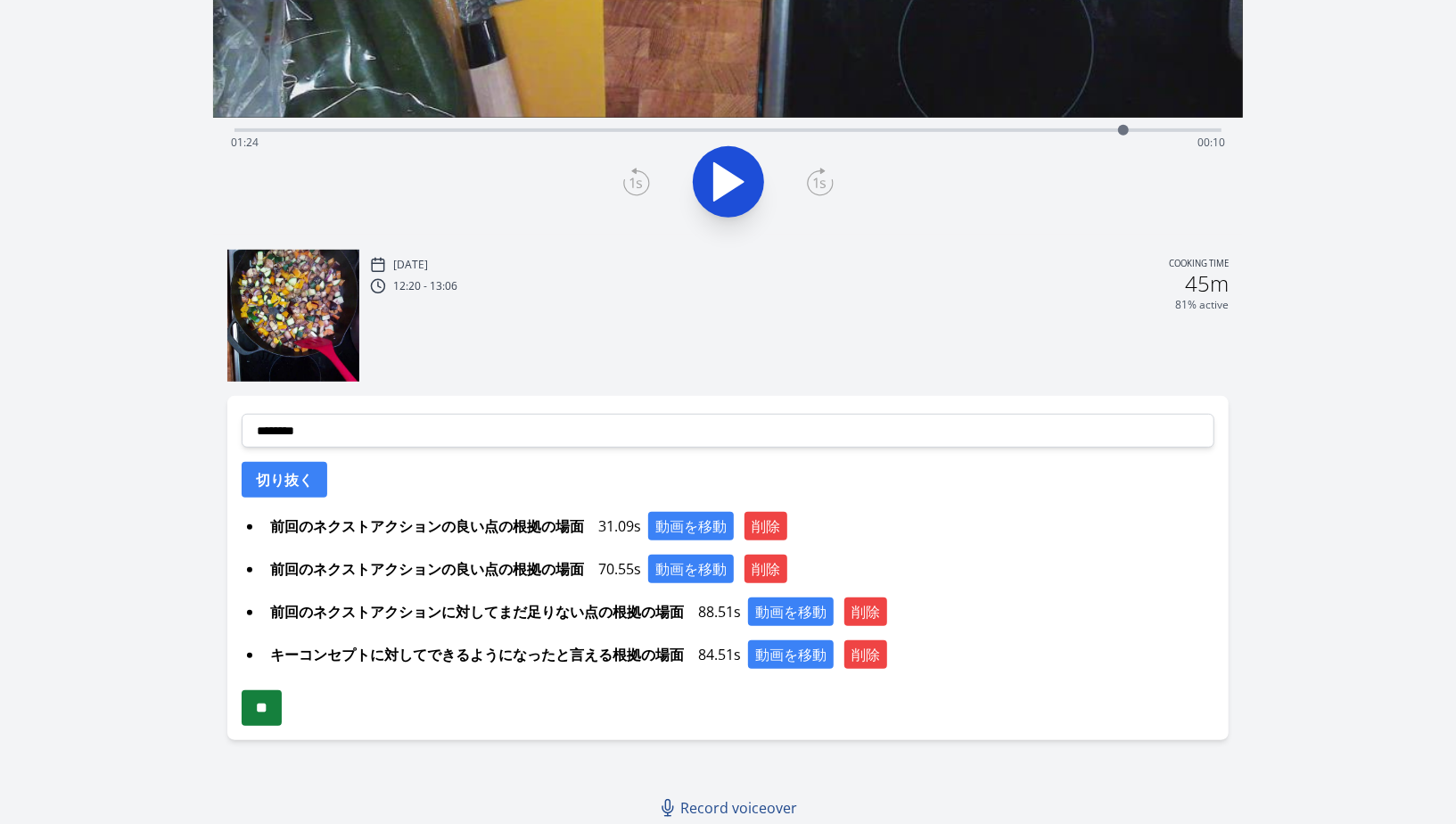
click at [268, 713] on input "**" at bounding box center [261, 707] width 40 height 36
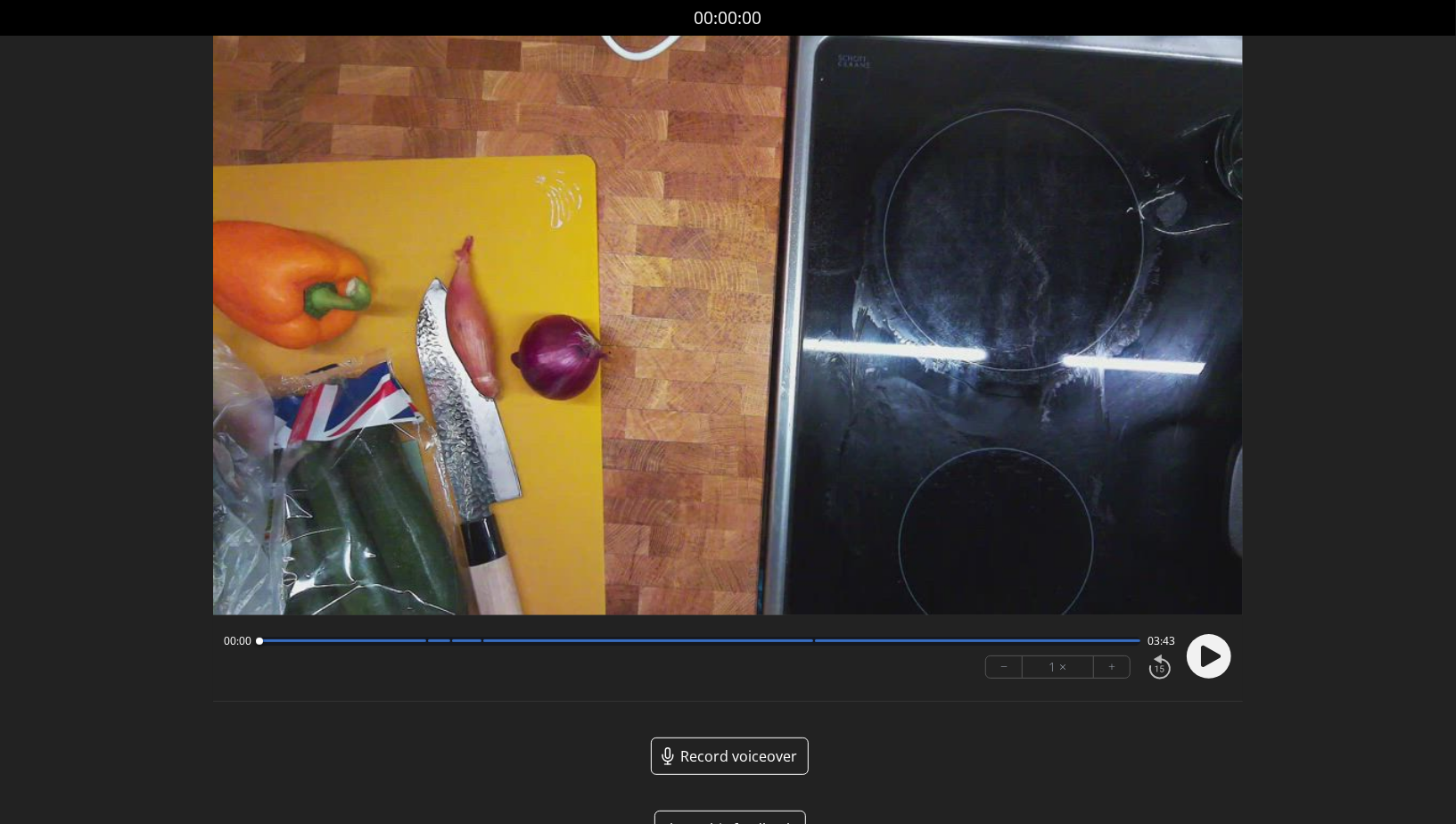
click at [1220, 669] on circle at bounding box center [1209, 656] width 45 height 45
click at [416, 642] on div at bounding box center [342, 640] width 168 height 3
click at [1087, 646] on div "00:42 03:01" at bounding box center [700, 641] width 951 height 15
click at [1083, 643] on div at bounding box center [699, 640] width 882 height 9
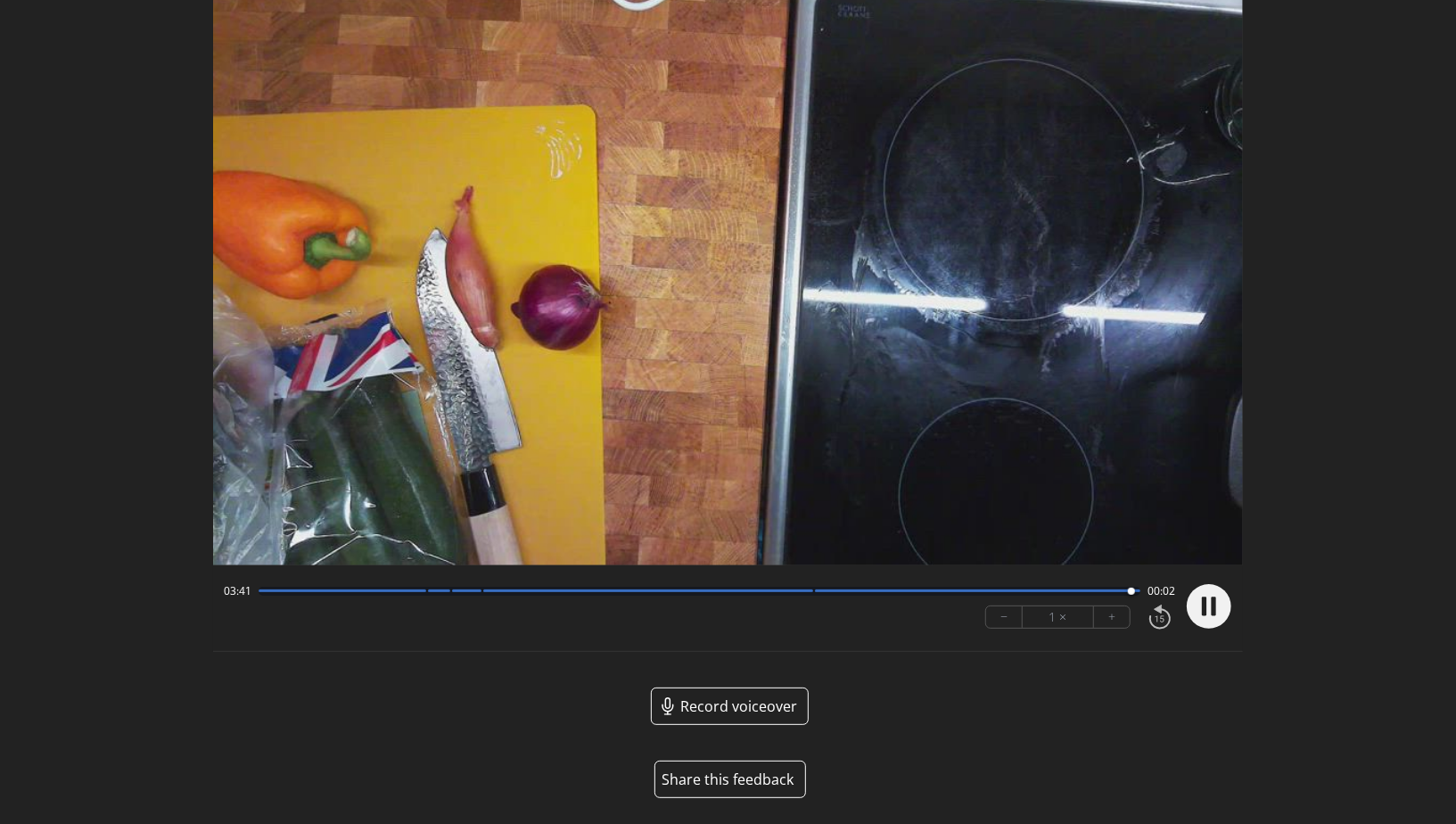
click at [745, 769] on button "Share this feedback" at bounding box center [731, 779] width 152 height 37
